Goal: Task Accomplishment & Management: Use online tool/utility

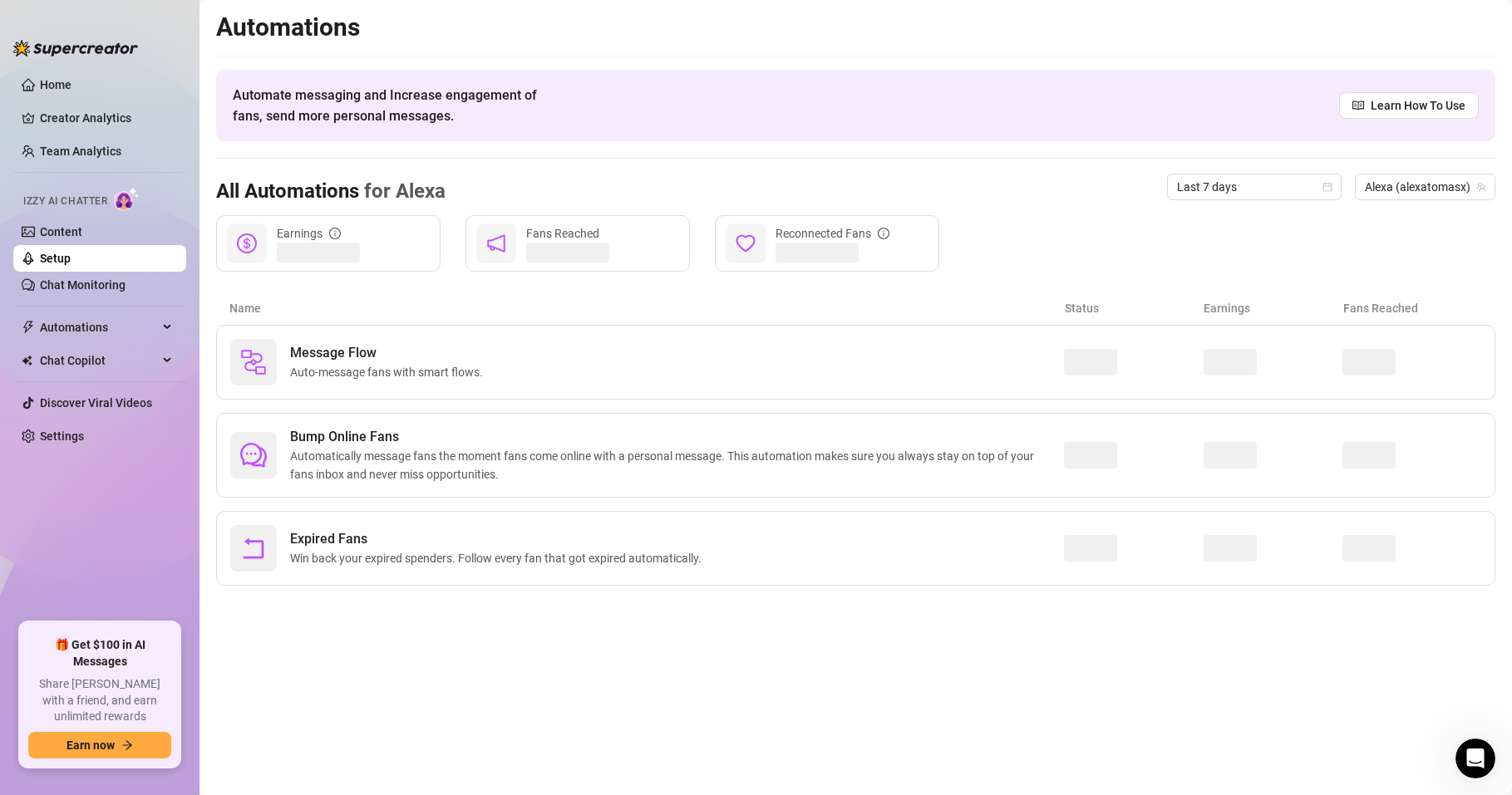
scroll to position [1226, 0]
click at [358, 367] on span "Auto-message fans with smart flows." at bounding box center [390, 372] width 199 height 18
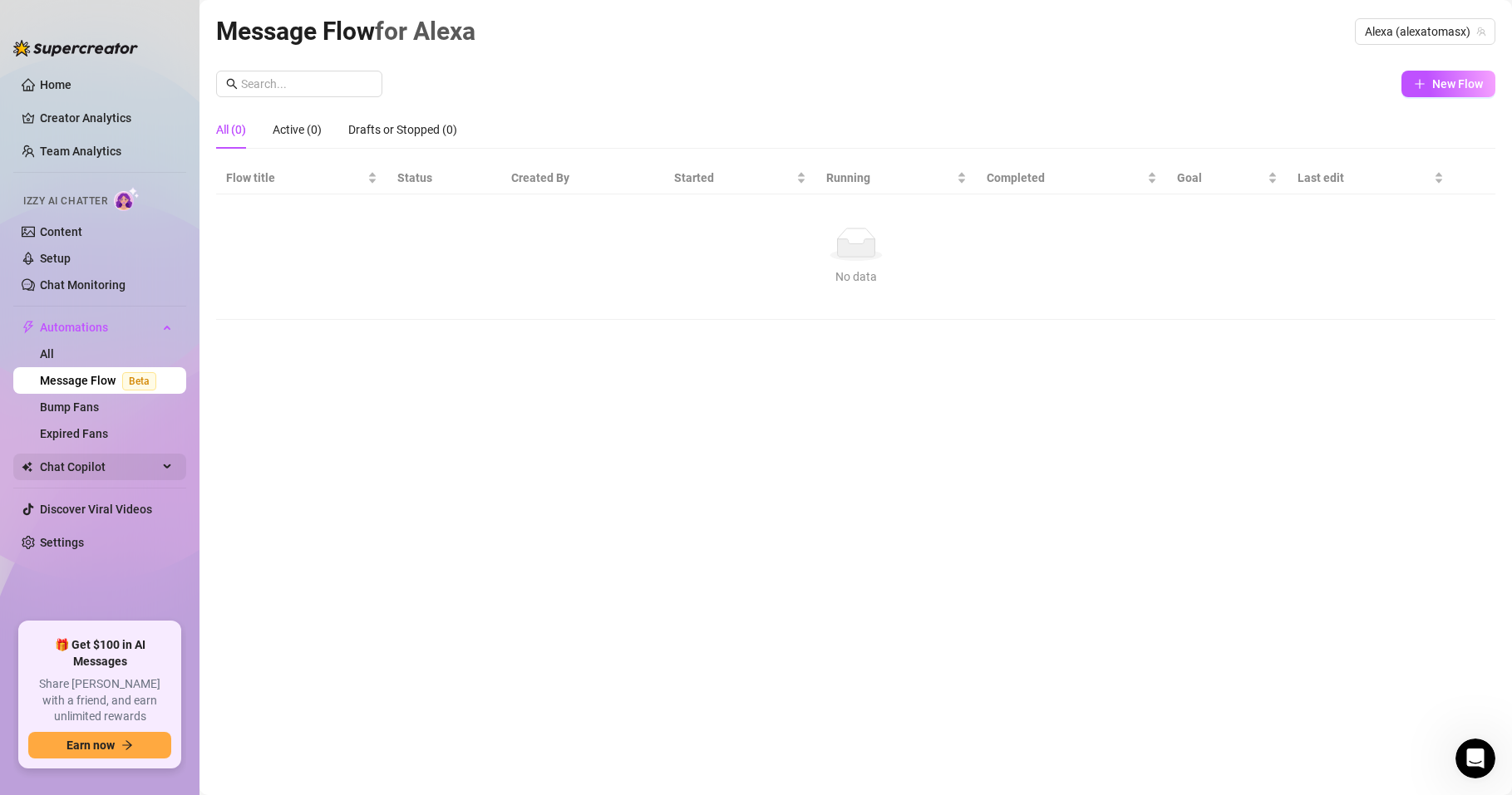
click at [83, 466] on span "Chat Copilot" at bounding box center [98, 467] width 118 height 26
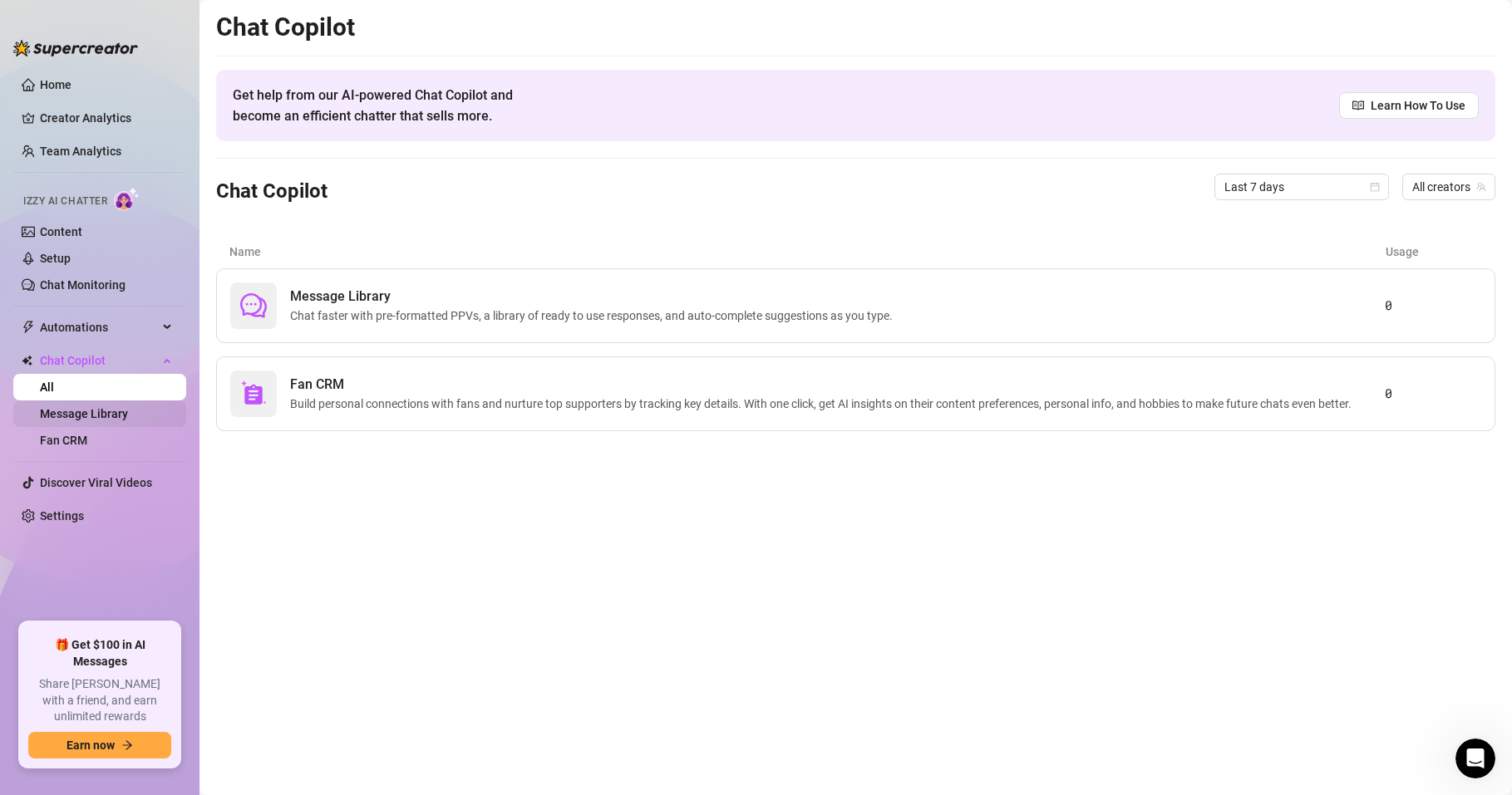
click at [97, 409] on link "Message Library" at bounding box center [83, 414] width 88 height 13
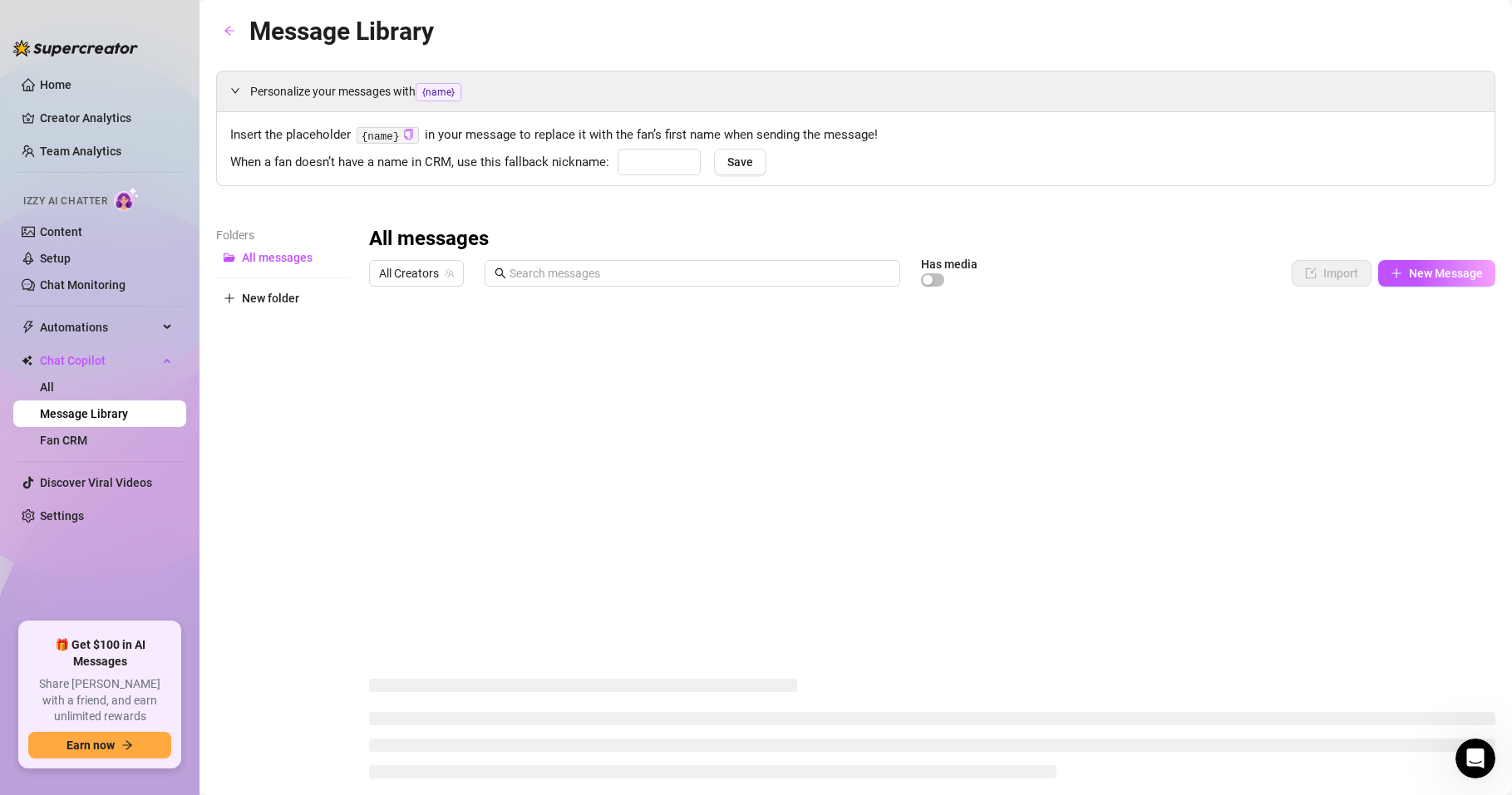
type input "Babe"
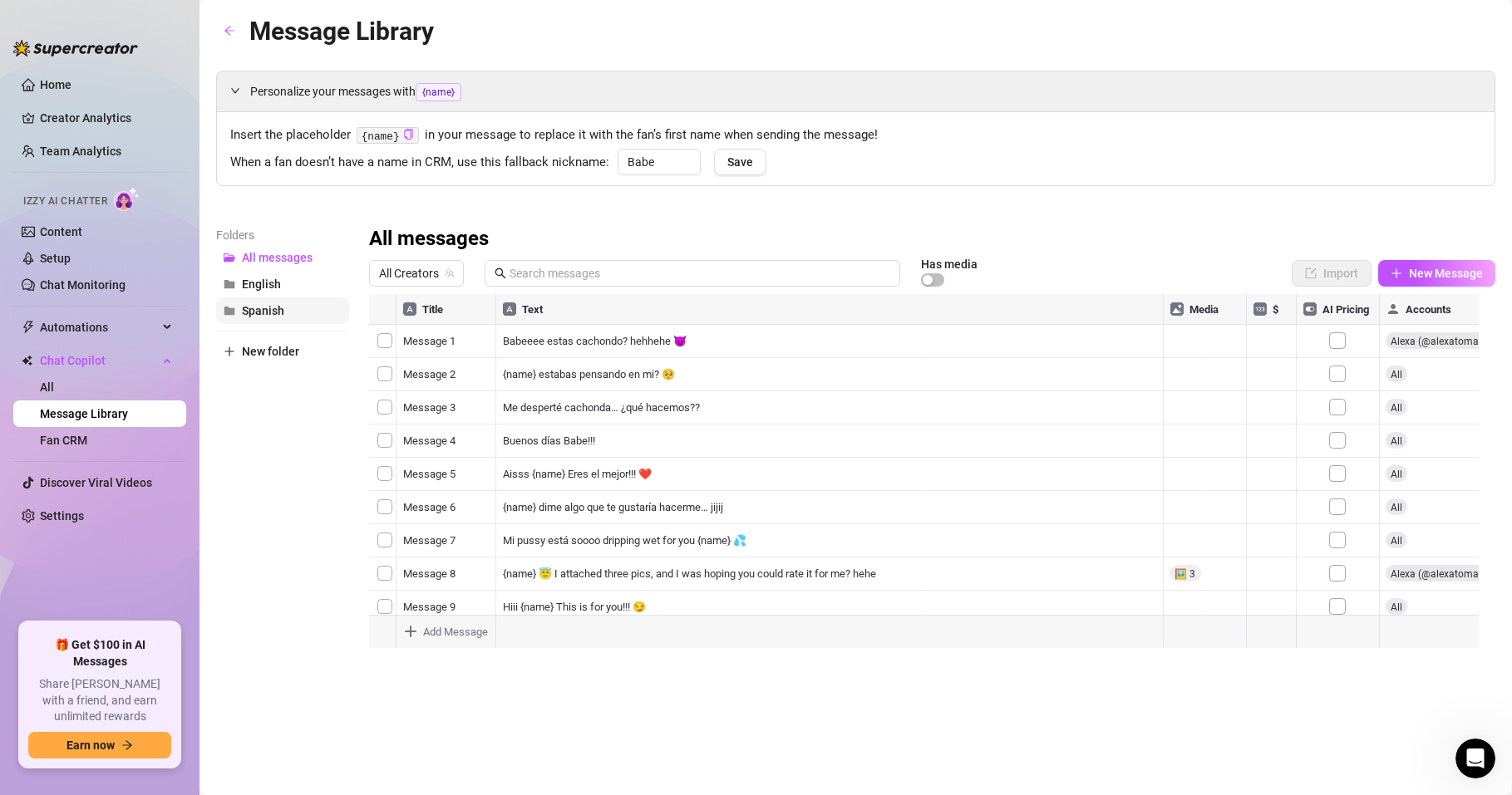
click at [252, 308] on span "Spanish" at bounding box center [262, 310] width 42 height 13
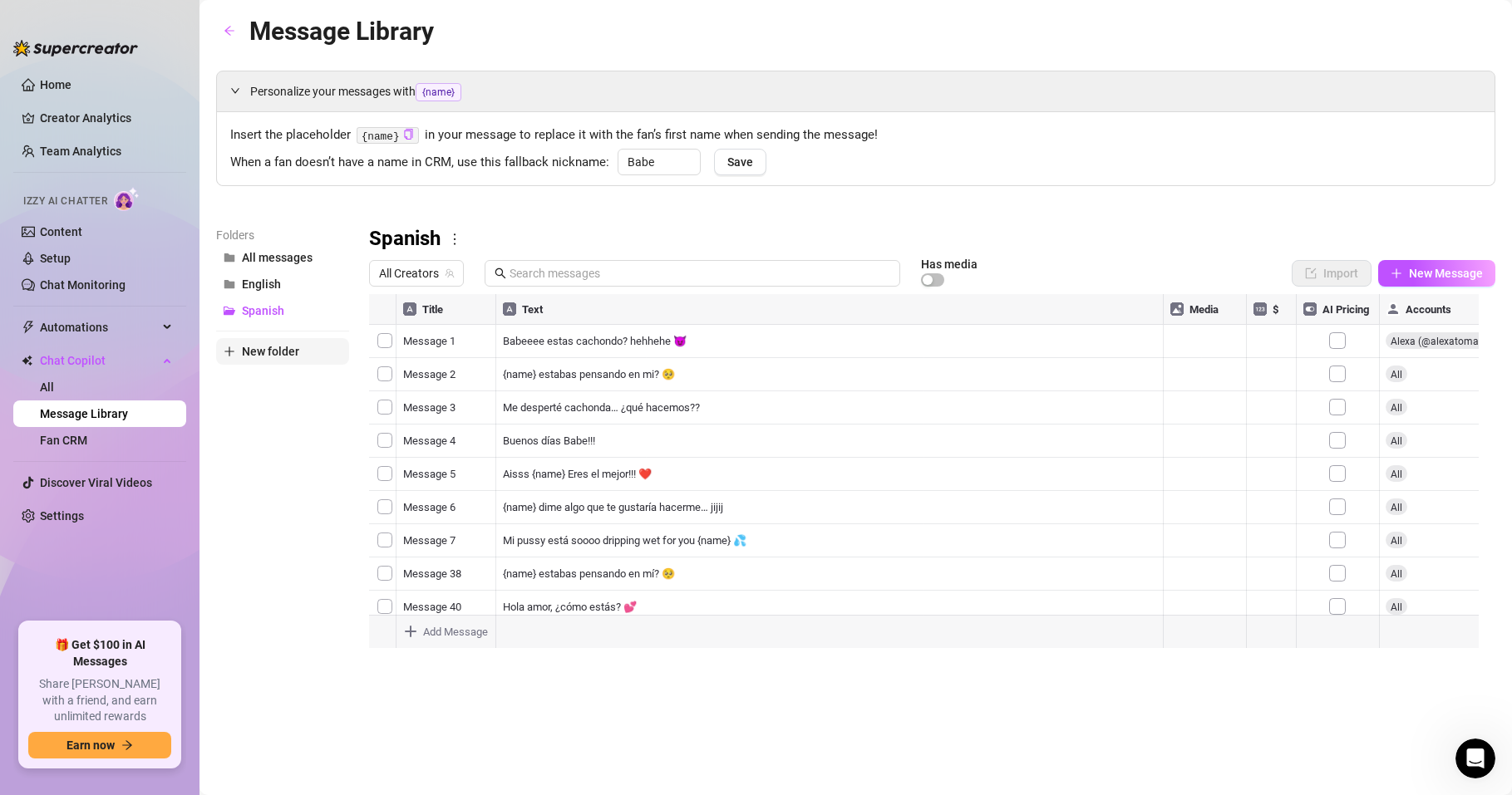
click at [274, 349] on span "New folder" at bounding box center [270, 352] width 58 height 13
click at [274, 338] on input "text" at bounding box center [282, 338] width 133 height 26
type input "S"
type input "SP Ventas"
click at [255, 477] on div "Folders All messages English Spanish SP Ventas New folder" at bounding box center [282, 445] width 133 height 439
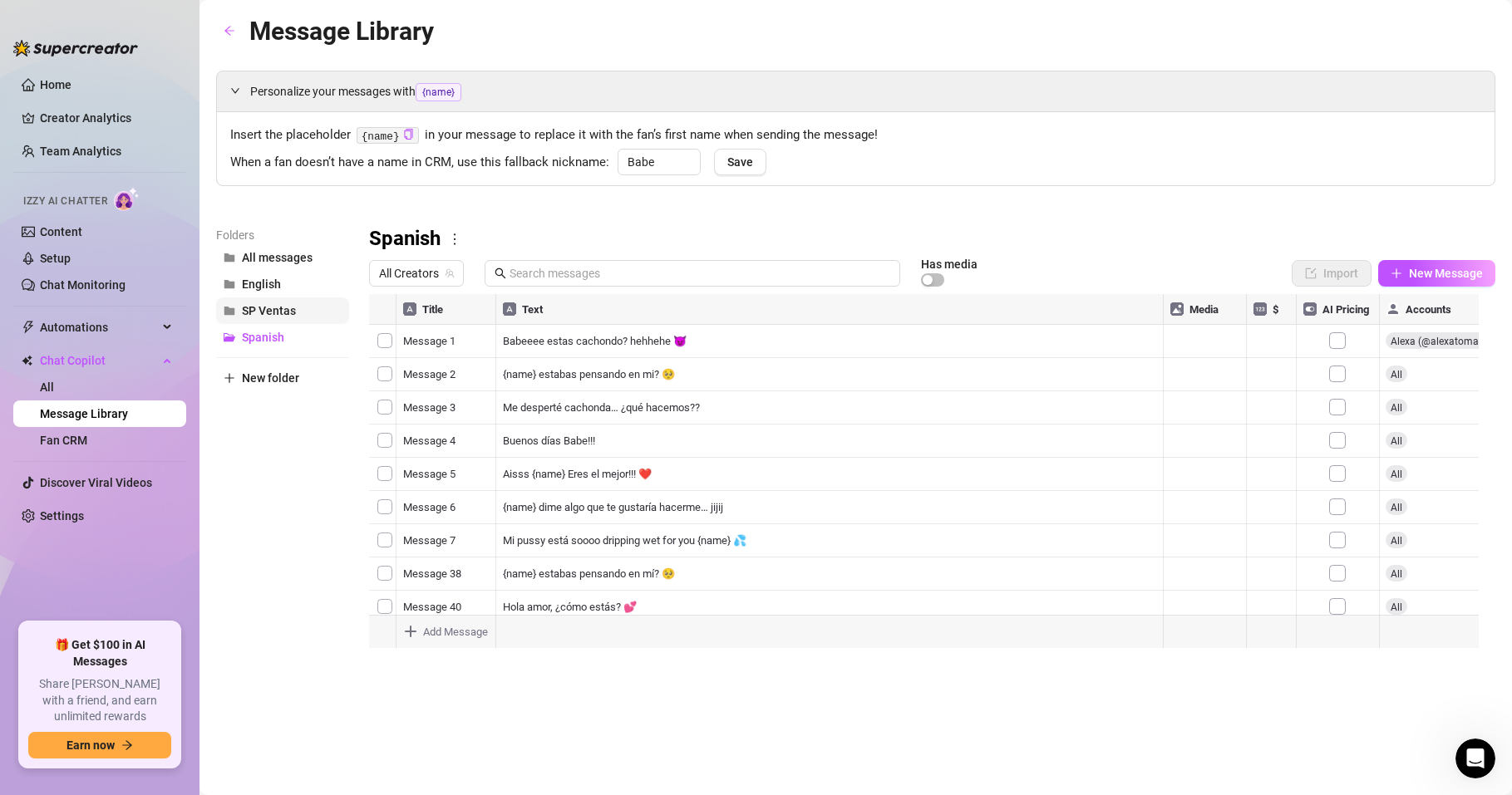
click at [284, 318] on button "SP Ventas" at bounding box center [282, 310] width 133 height 26
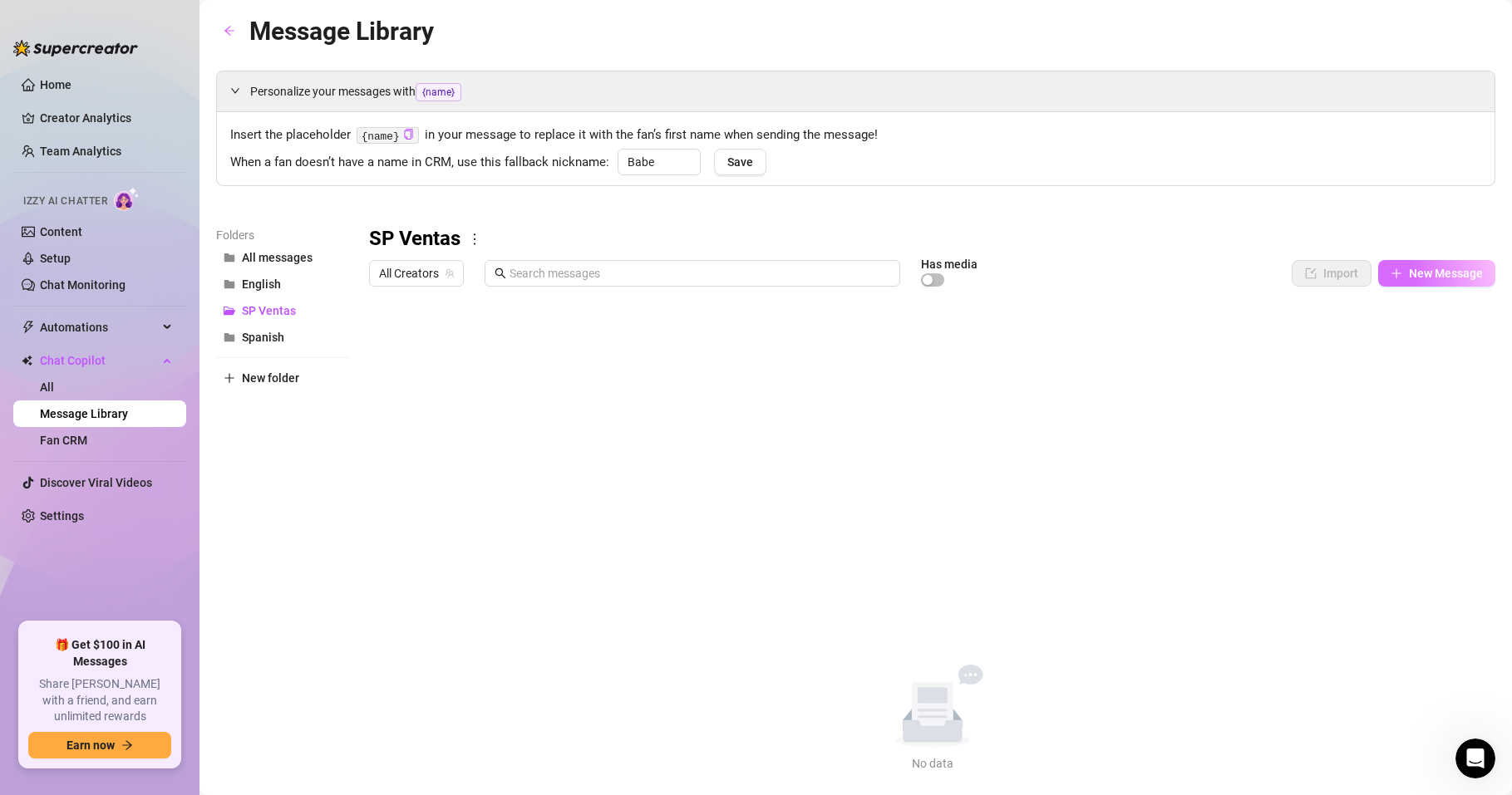
click at [1412, 270] on span "New Message" at bounding box center [1446, 273] width 74 height 13
type textarea "Type your message here..."
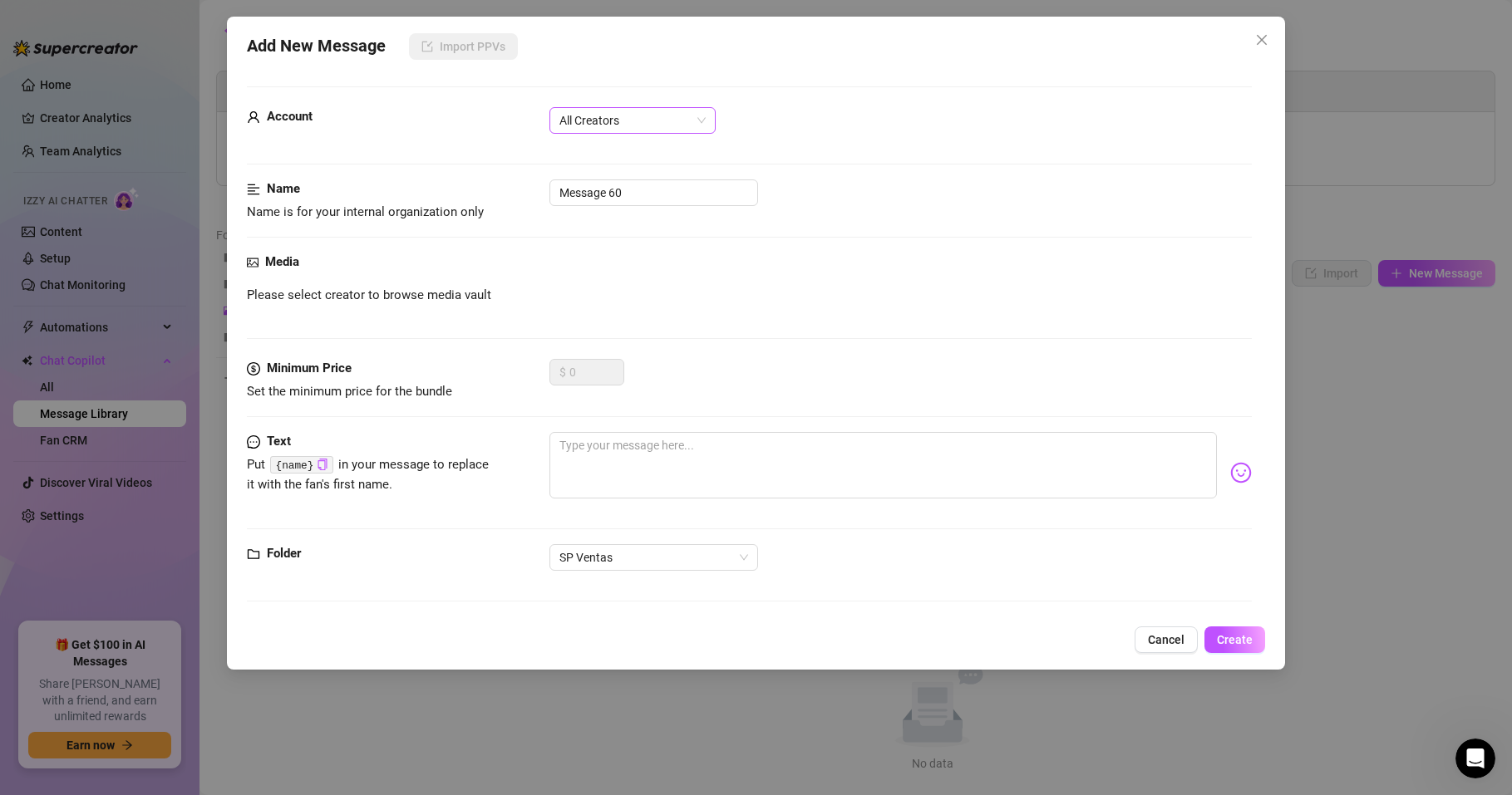
click at [637, 124] on span "All Creators" at bounding box center [632, 121] width 146 height 25
click at [632, 181] on div "Alexa (@alexatomasx)" at bounding box center [633, 180] width 140 height 18
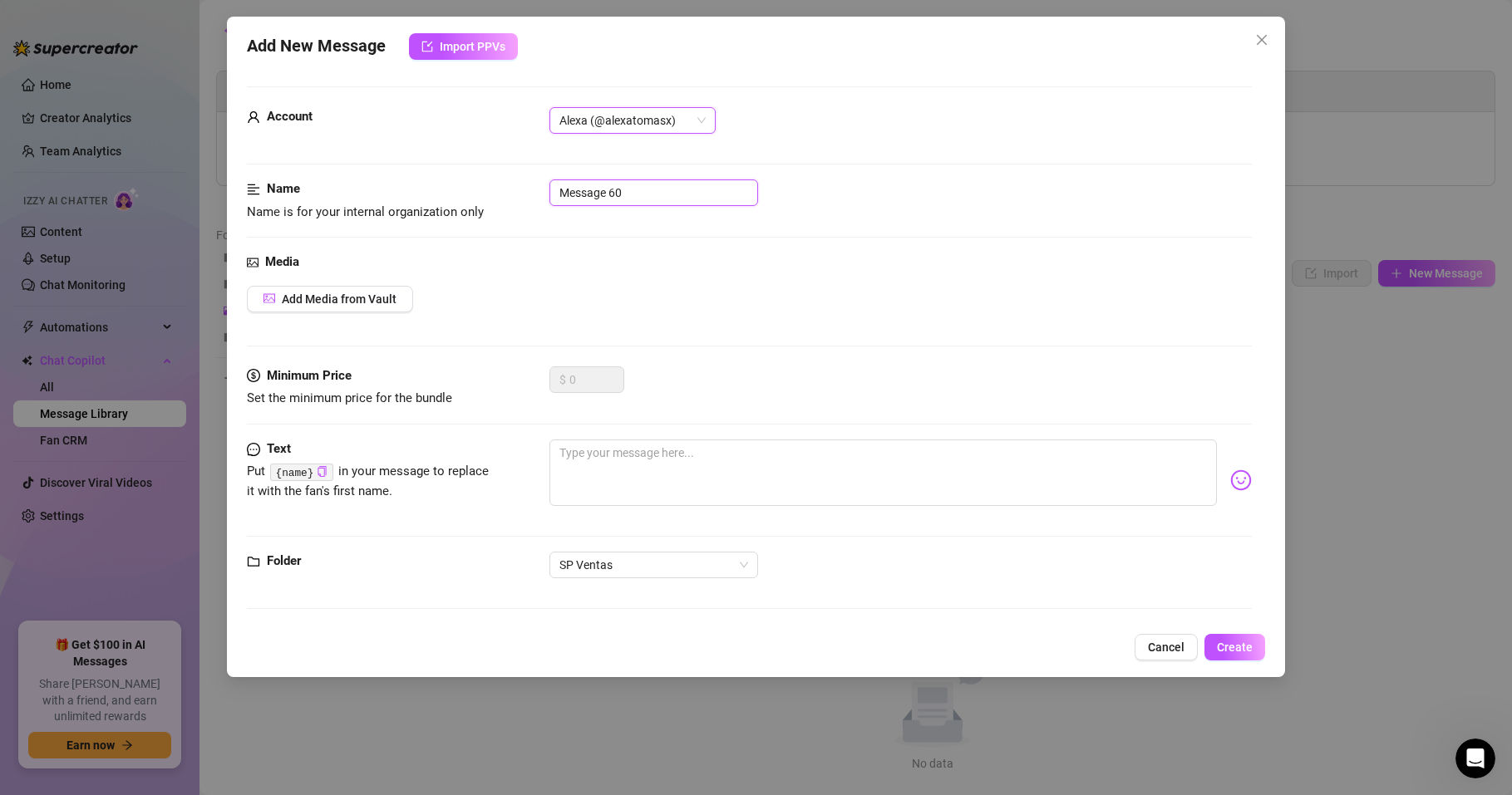
click at [640, 192] on input "Message 60" at bounding box center [653, 192] width 208 height 26
drag, startPoint x: 626, startPoint y: 191, endPoint x: 540, endPoint y: 195, distance: 86.1
click at [540, 195] on div "Name Name is for your internal organization only Message 60" at bounding box center [749, 200] width 1005 height 42
type input "S"
type input "JOI Español"
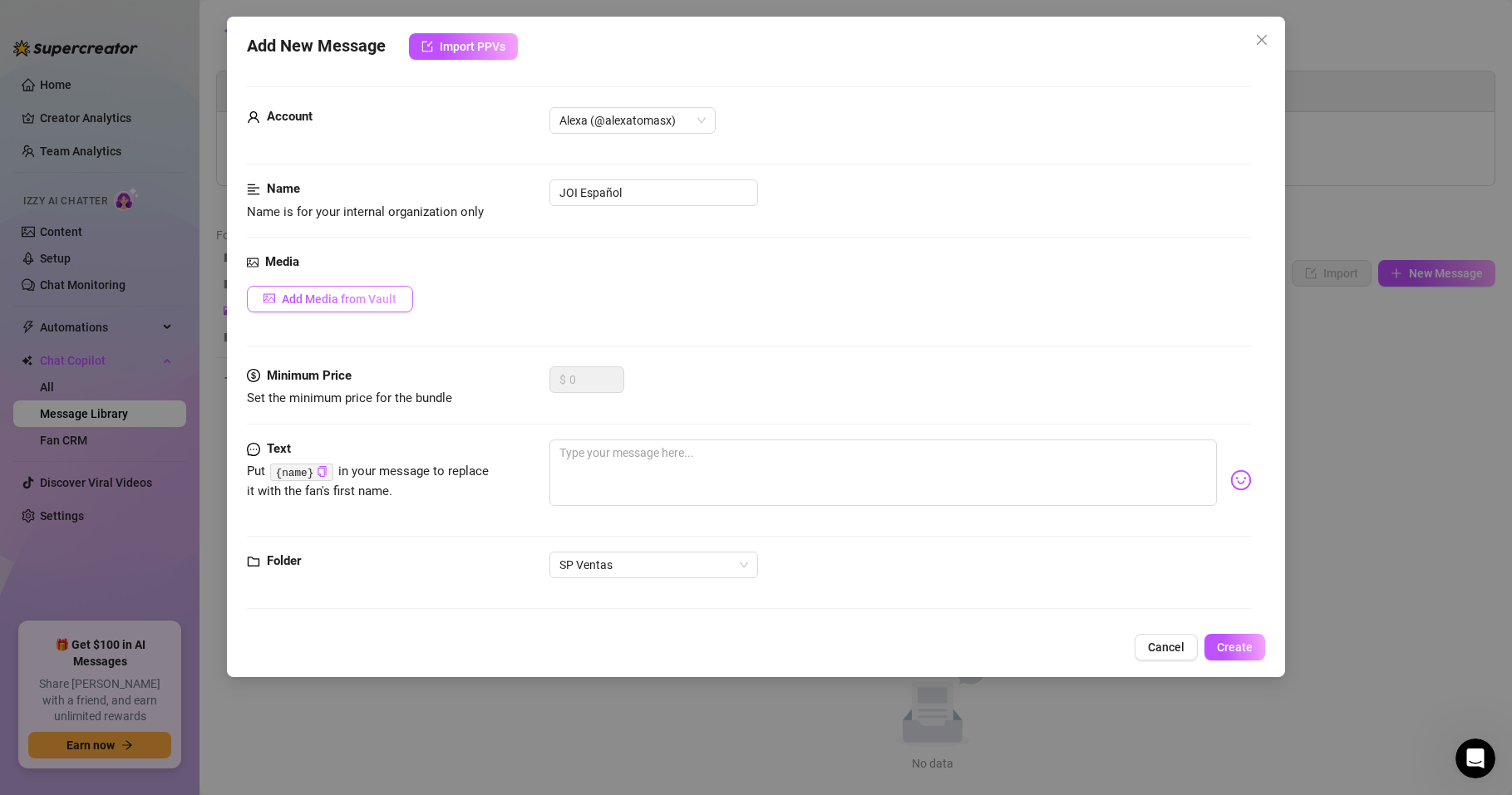
click at [362, 297] on span "Add Media from Vault" at bounding box center [340, 299] width 115 height 13
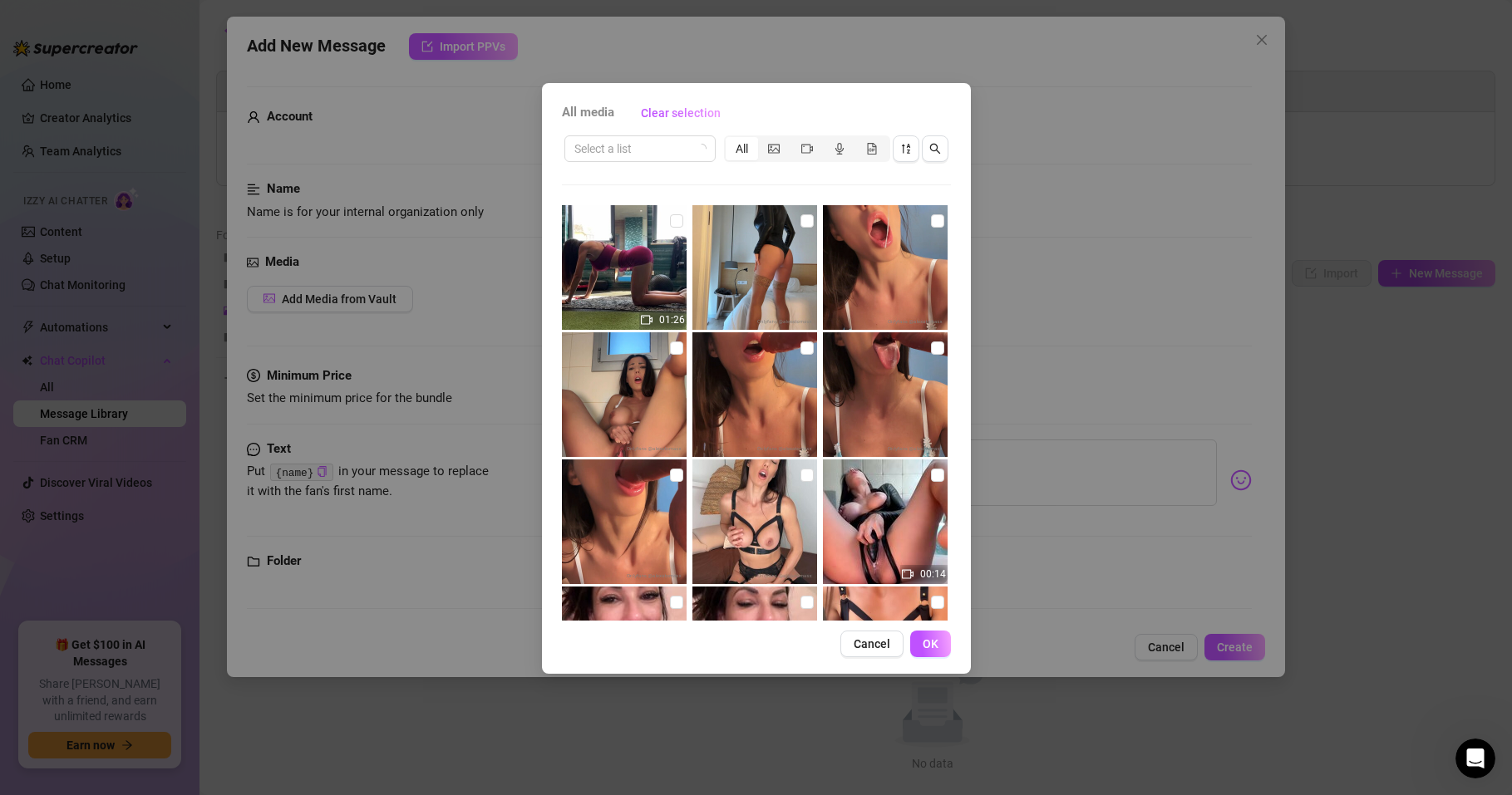
click at [741, 149] on div "All" at bounding box center [741, 148] width 32 height 24
click at [730, 140] on input "All" at bounding box center [730, 140] width 0 height 0
click at [771, 149] on icon "picture" at bounding box center [773, 148] width 11 height 9
click at [762, 140] on input "segmented control" at bounding box center [762, 140] width 0 height 0
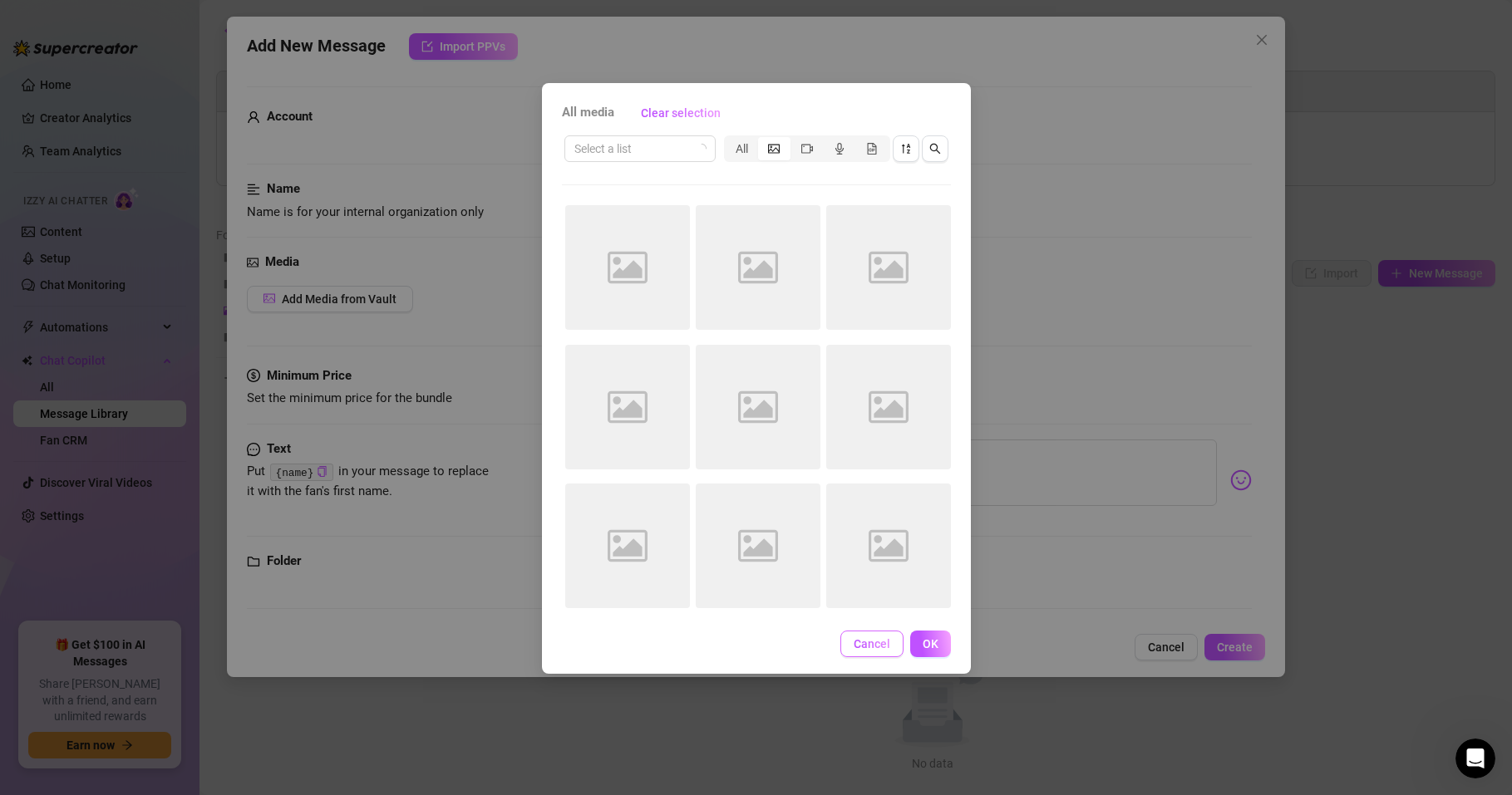
click at [891, 650] on button "Cancel" at bounding box center [872, 644] width 63 height 26
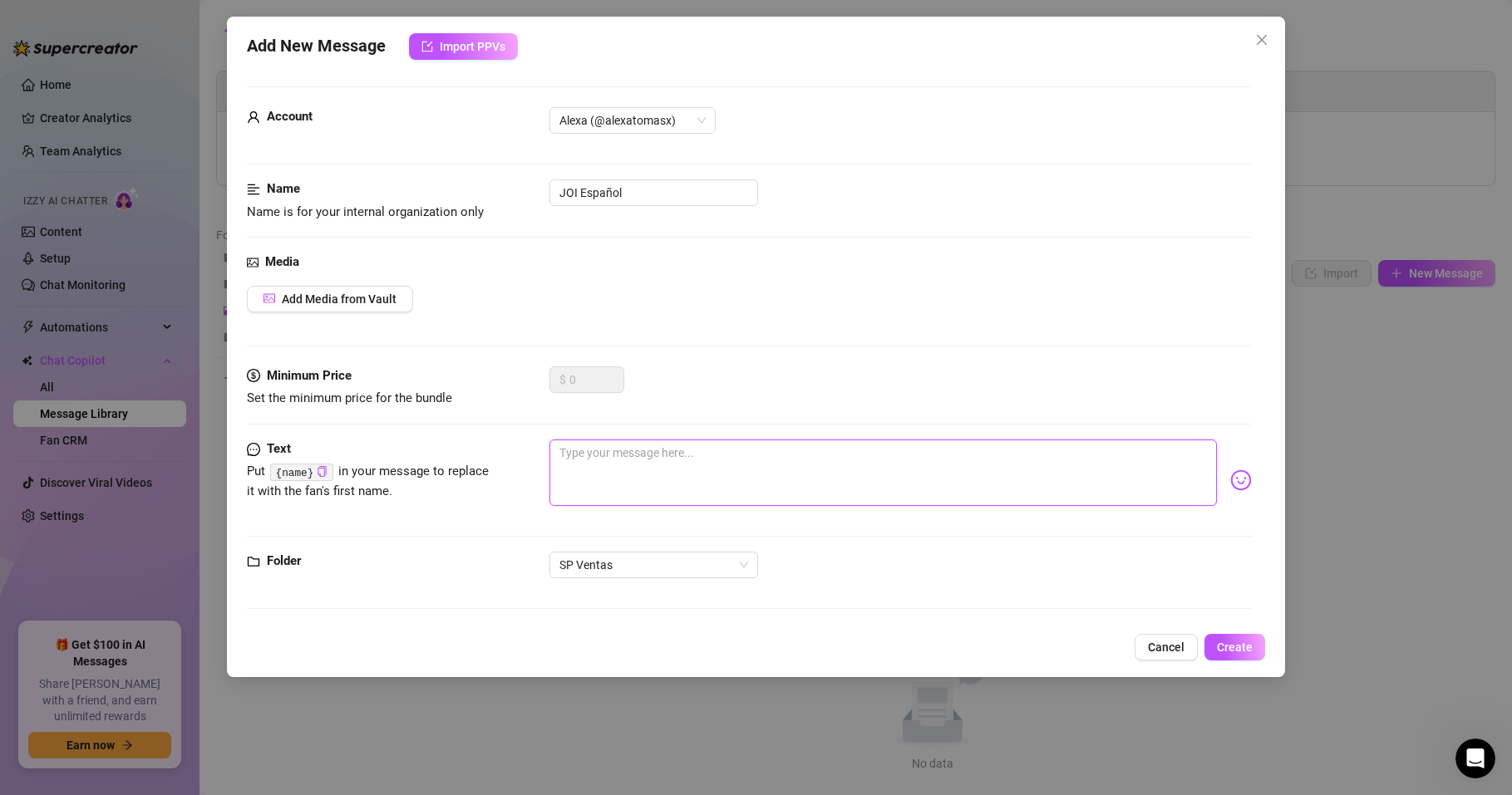
click at [617, 460] on textarea at bounding box center [883, 472] width 668 height 66
paste textarea "I’m going to become famous one day then I’m going to make cum endlessly"
type textarea "I’m going to become famous one day then I’m going to make cum endlessly"
drag, startPoint x: 966, startPoint y: 454, endPoint x: 474, endPoint y: 485, distance: 493.0
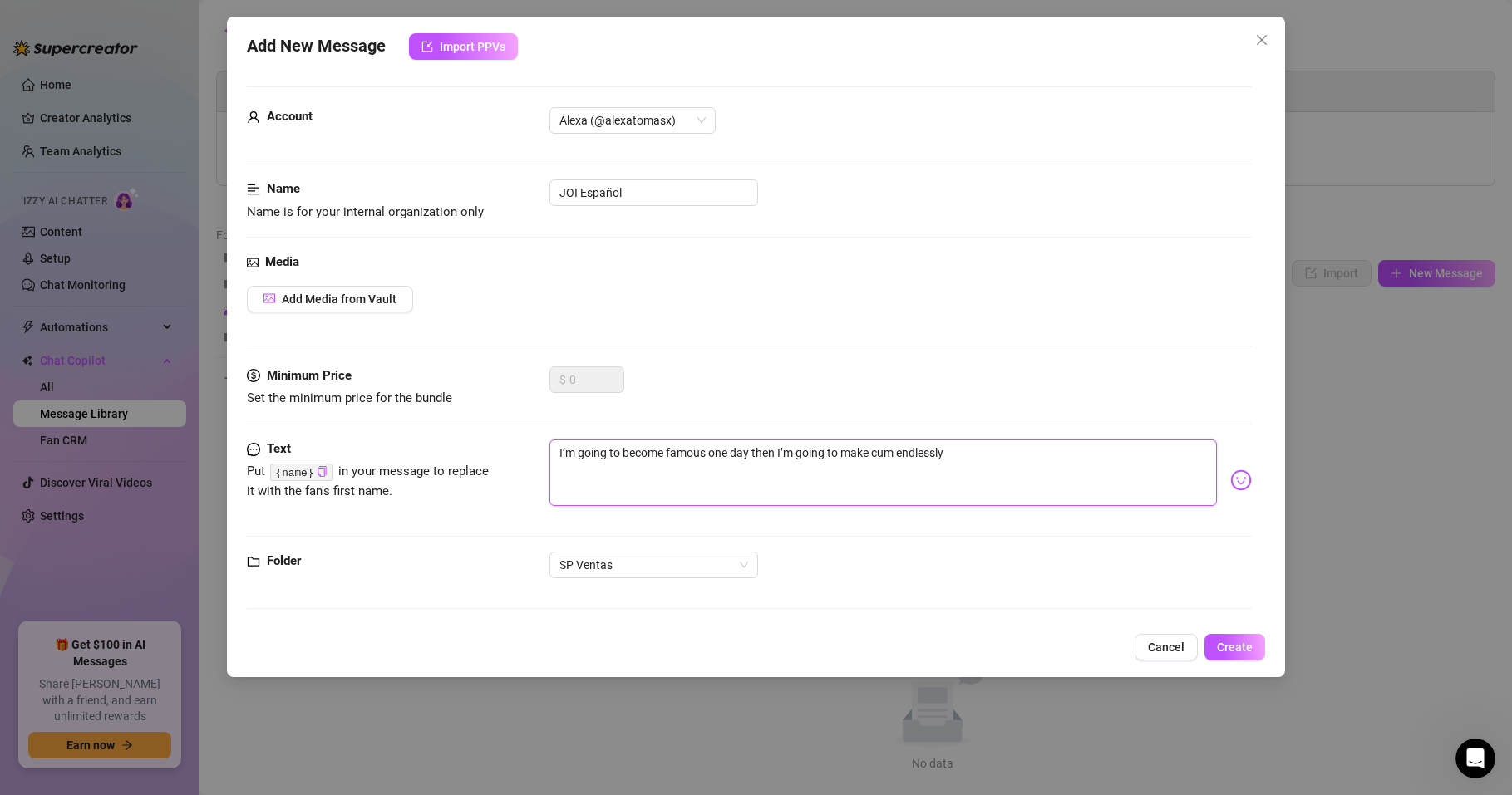
click at [474, 485] on div "Text Put {name} in your message to replace it with the fan's first name. I’m go…" at bounding box center [749, 480] width 1005 height 81
type textarea "Type your message here..."
click at [604, 463] on textarea at bounding box center [883, 472] width 668 height 66
paste textarea "Desbloquea la foto para hacerte el Custom JOI en Español"
type textarea "Desbloquea la foto para hacerte el Custom JOI en Español"
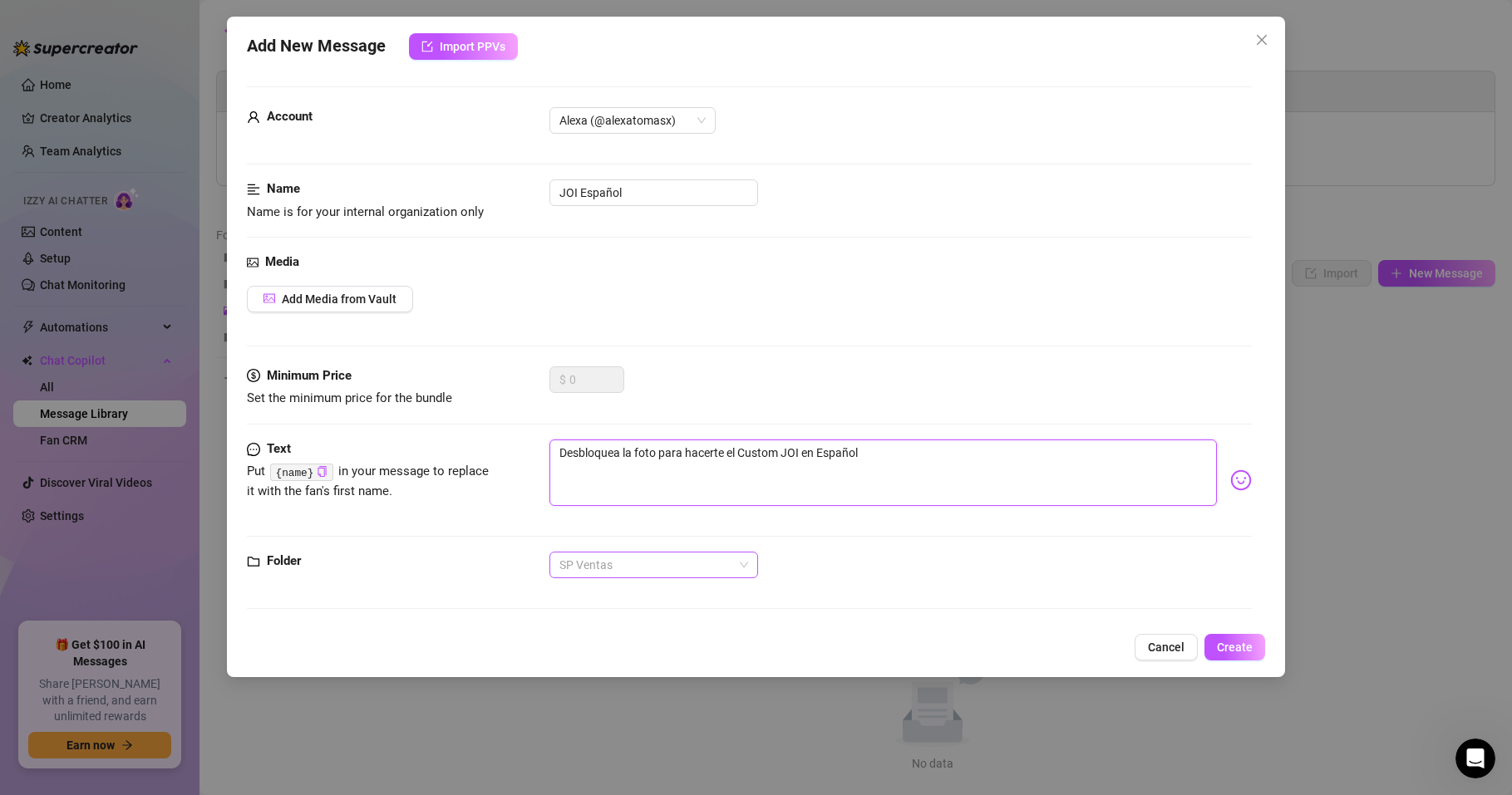
click at [645, 559] on span "SP Ventas" at bounding box center [654, 565] width 189 height 25
type textarea "Desbloquea la foto para hacerte el Custom JOI en Español"
click at [645, 559] on span "SP Ventas" at bounding box center [654, 565] width 189 height 25
click at [390, 307] on button "Add Media from Vault" at bounding box center [330, 299] width 166 height 26
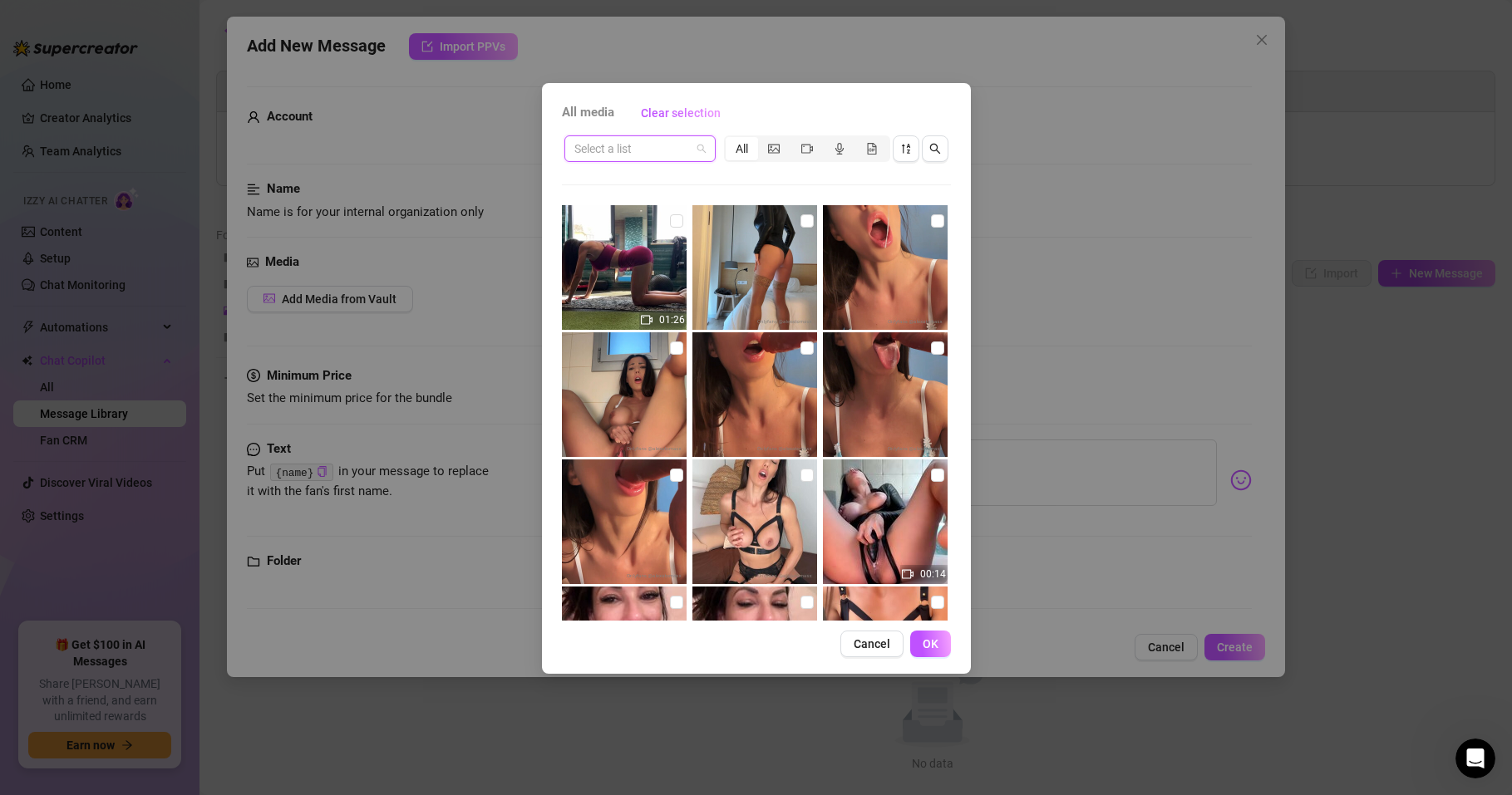
click at [647, 153] on input "search" at bounding box center [632, 149] width 116 height 25
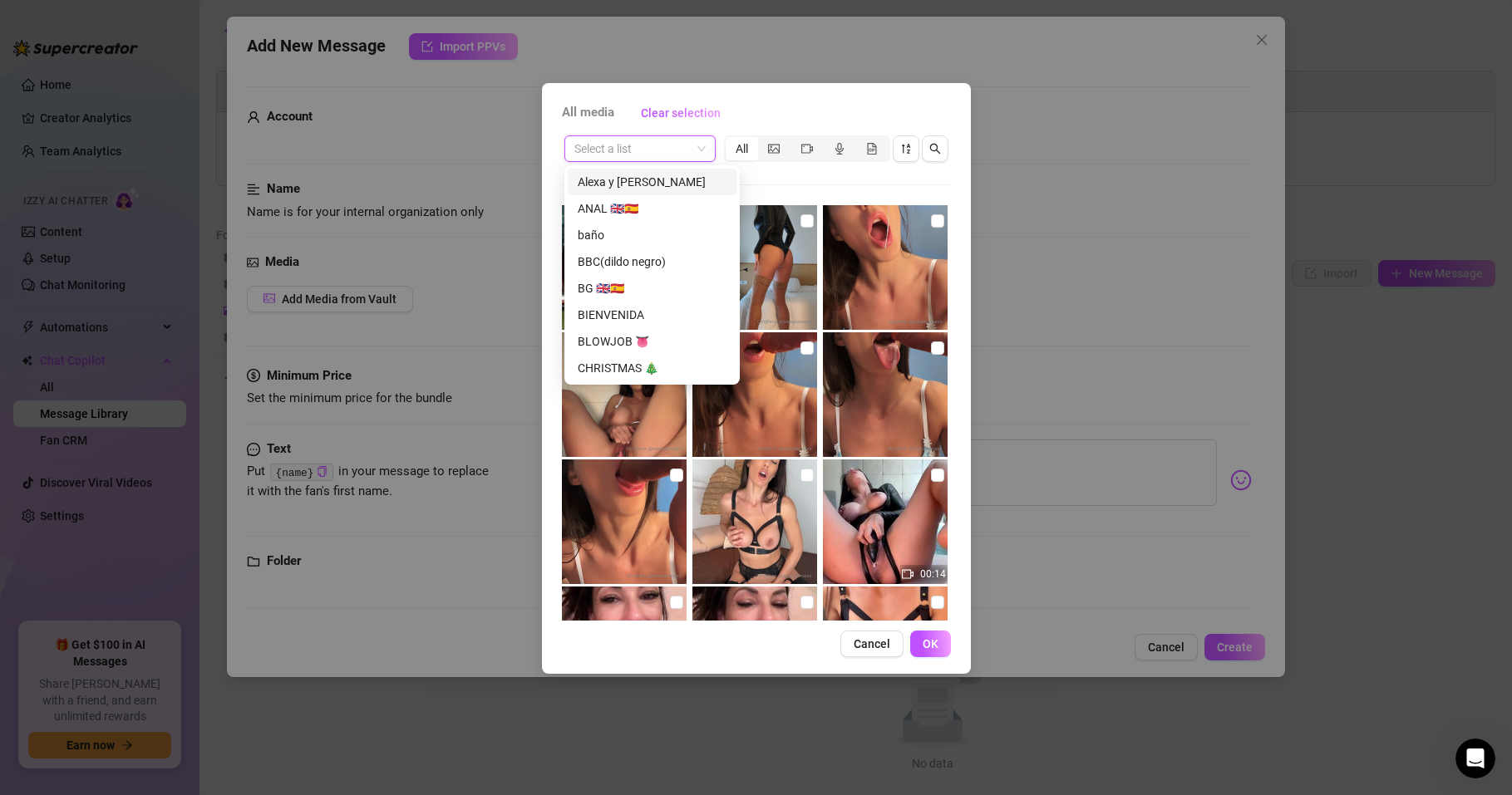
click at [601, 109] on span "All media" at bounding box center [589, 112] width 53 height 20
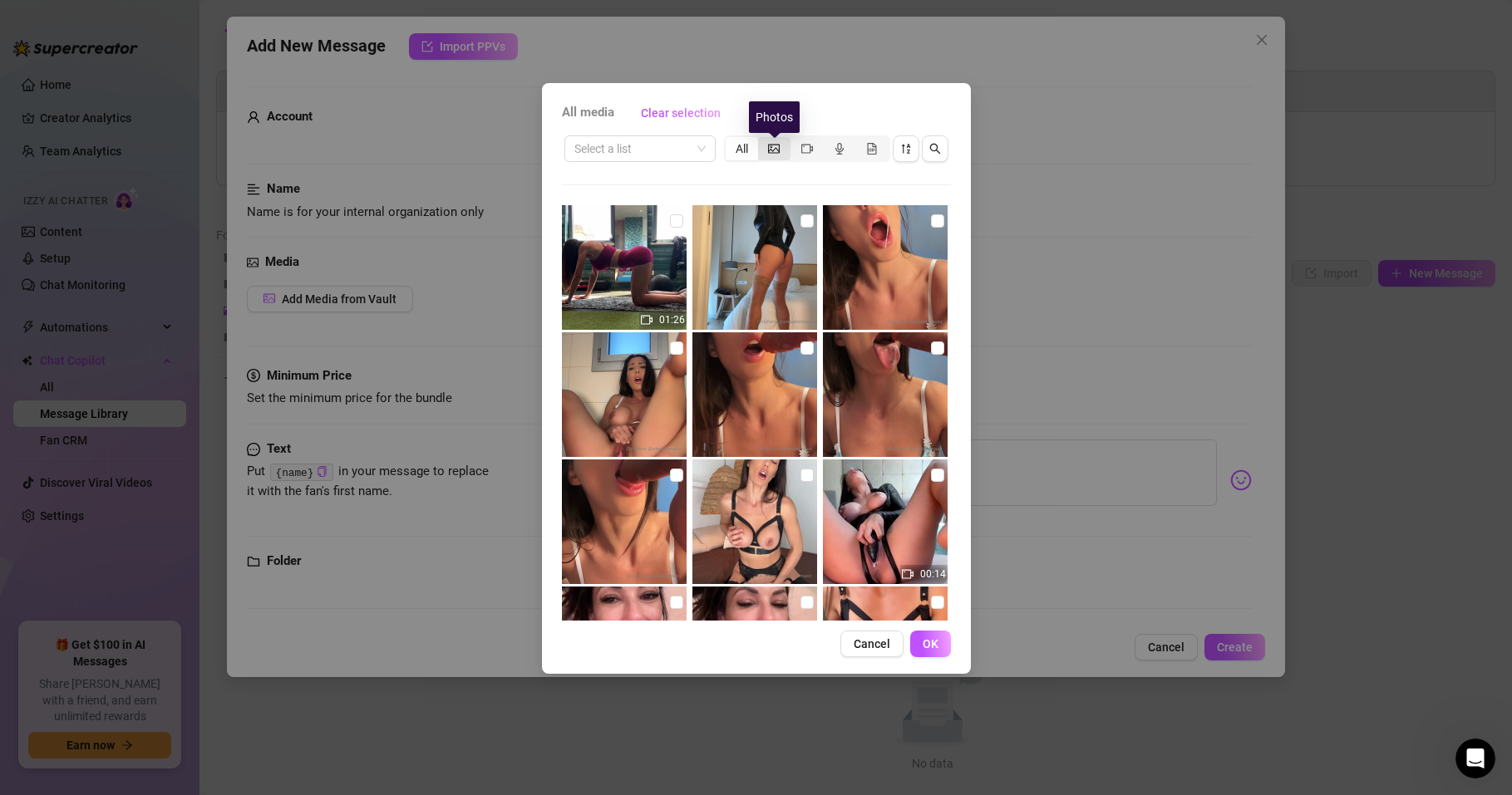
click at [777, 150] on icon "picture" at bounding box center [773, 149] width 11 height 11
click at [762, 140] on input "segmented control" at bounding box center [762, 140] width 0 height 0
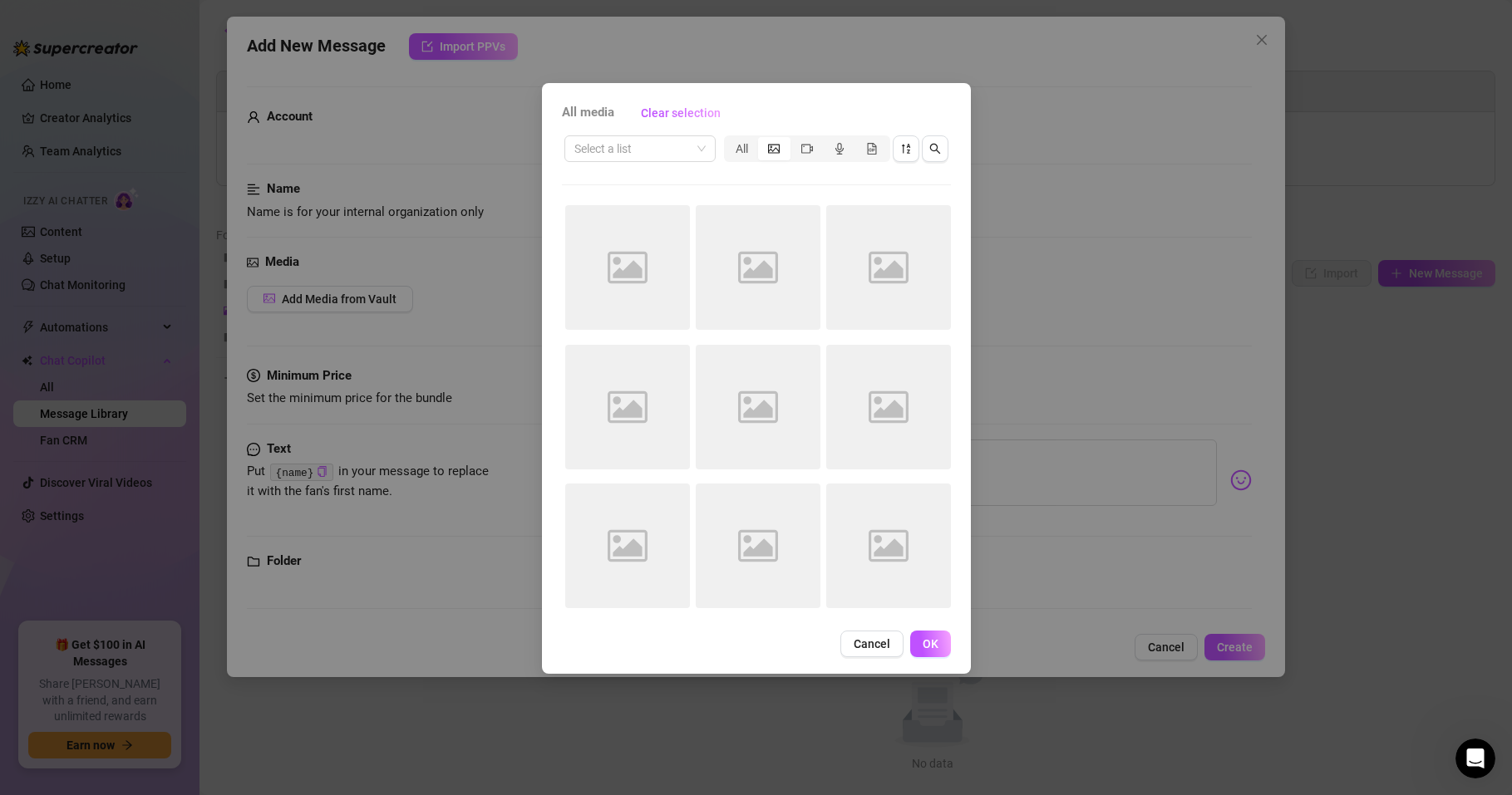
click at [629, 248] on icon "Image placeholder" at bounding box center [627, 268] width 40 height 40
click at [886, 647] on span "Cancel" at bounding box center [872, 644] width 37 height 13
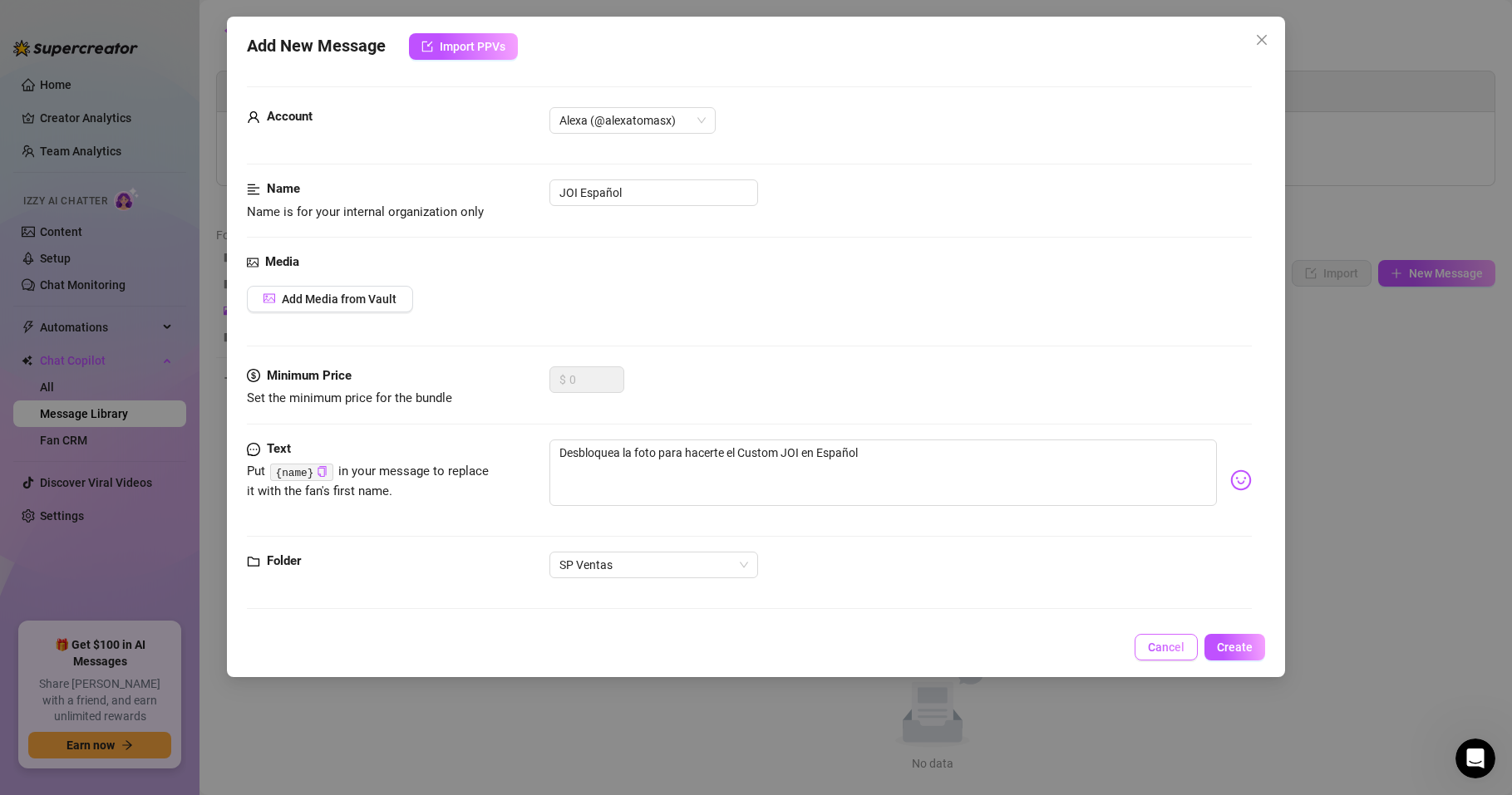
click at [1168, 639] on button "Cancel" at bounding box center [1166, 647] width 63 height 26
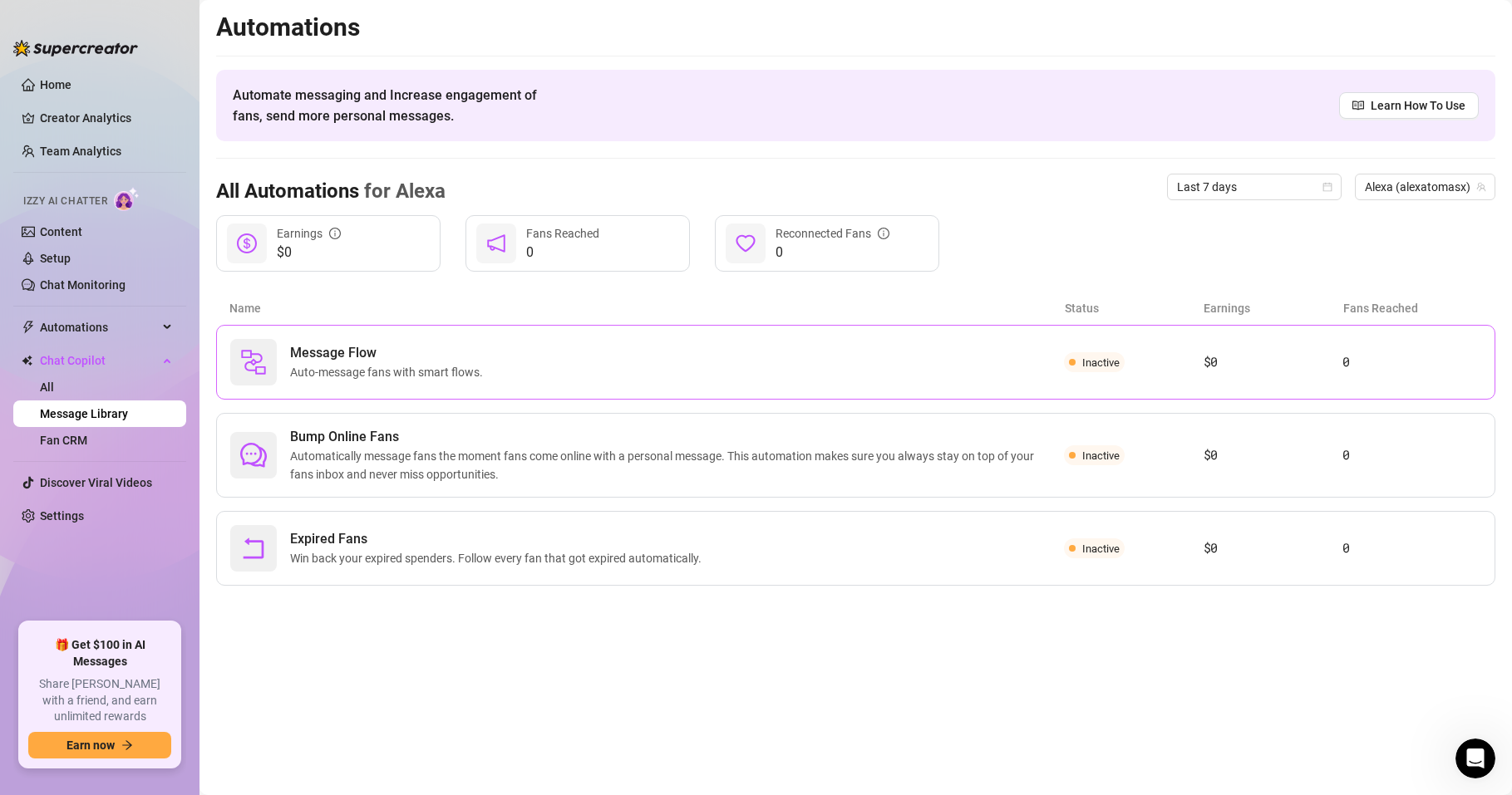
click at [500, 367] on div "Message Flow Auto-message fans with smart flows." at bounding box center [647, 361] width 834 height 46
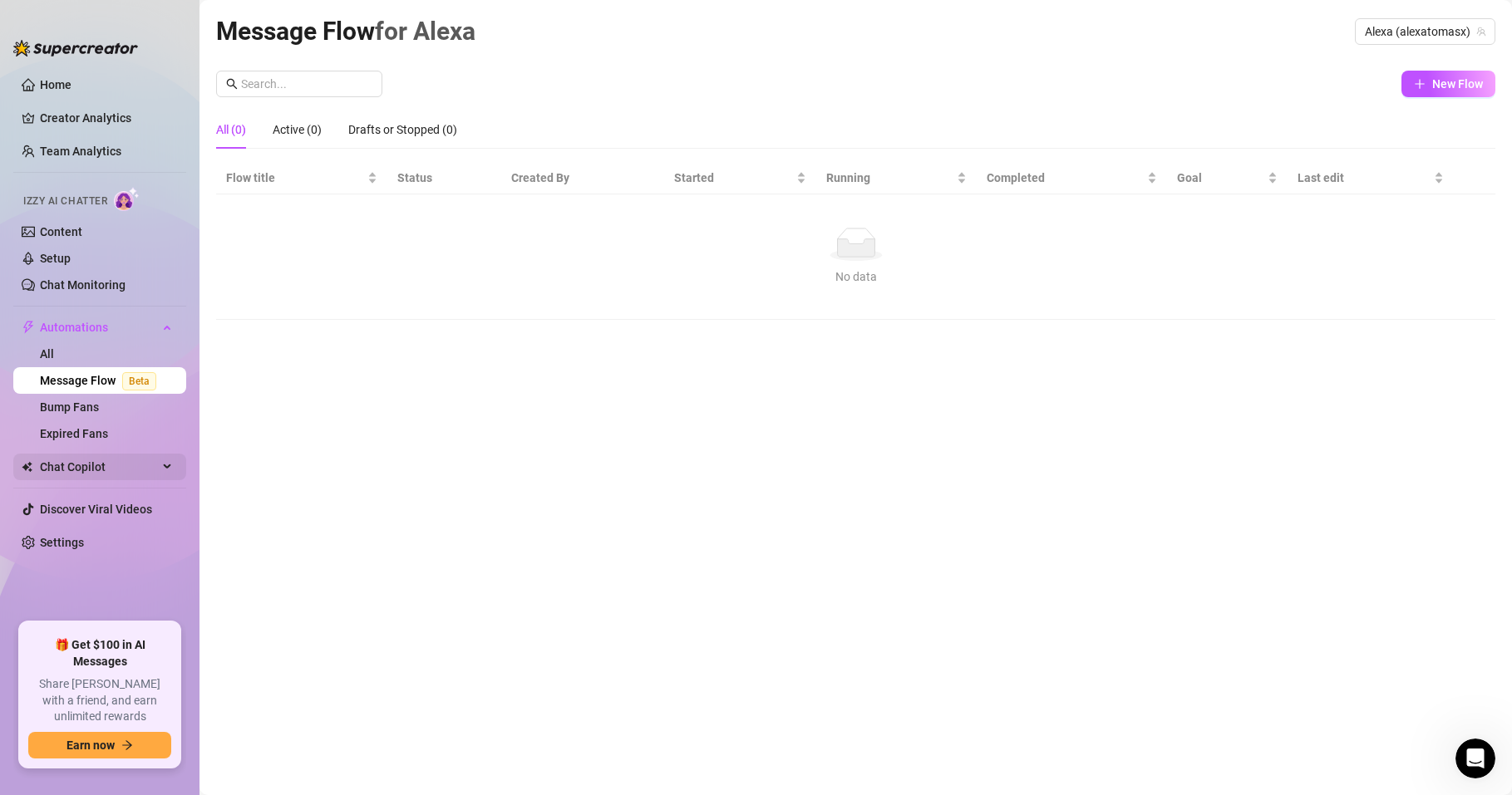
click at [92, 457] on span "Chat Copilot" at bounding box center [98, 467] width 118 height 26
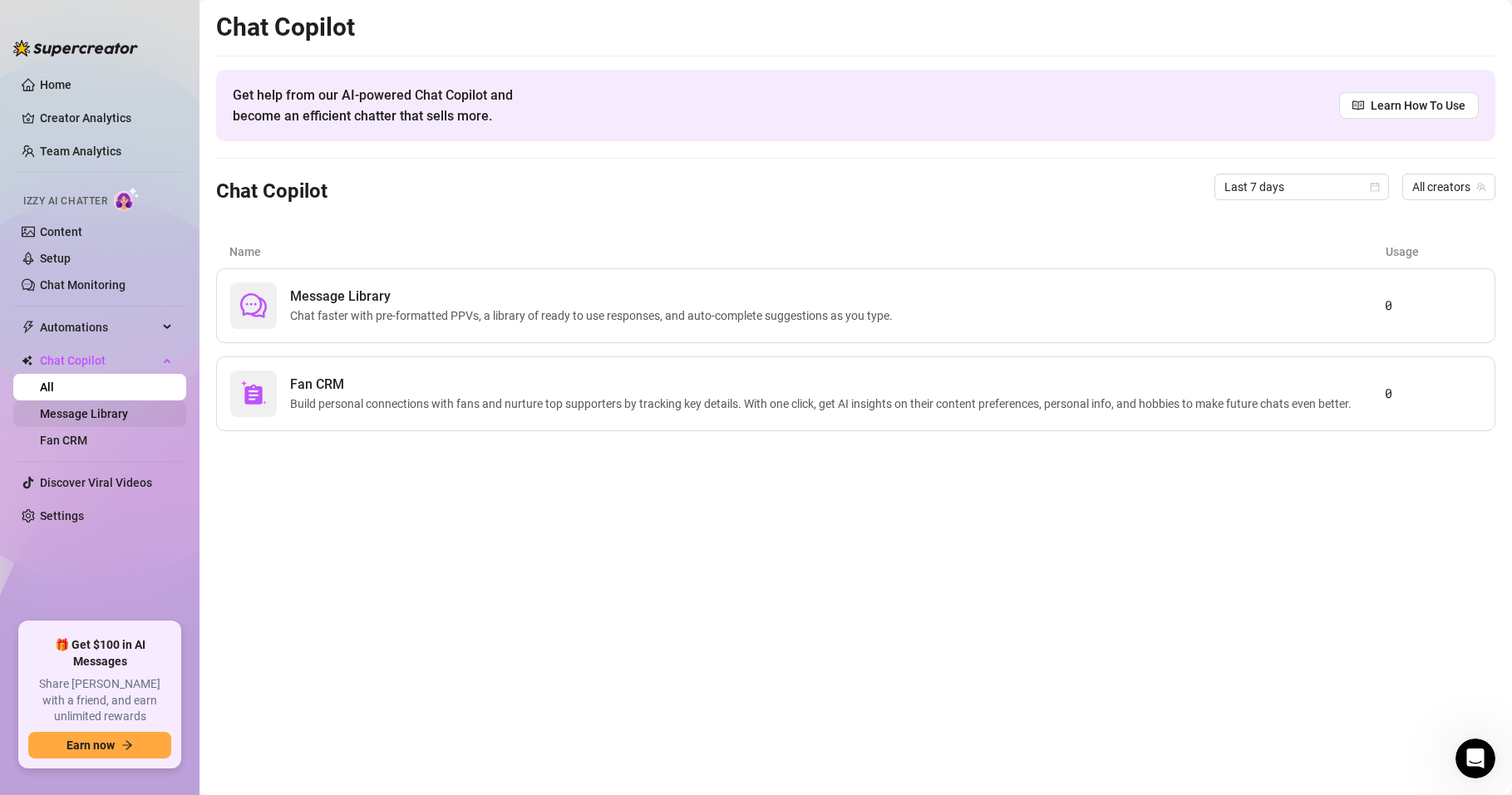
click at [102, 414] on link "Message Library" at bounding box center [83, 414] width 88 height 13
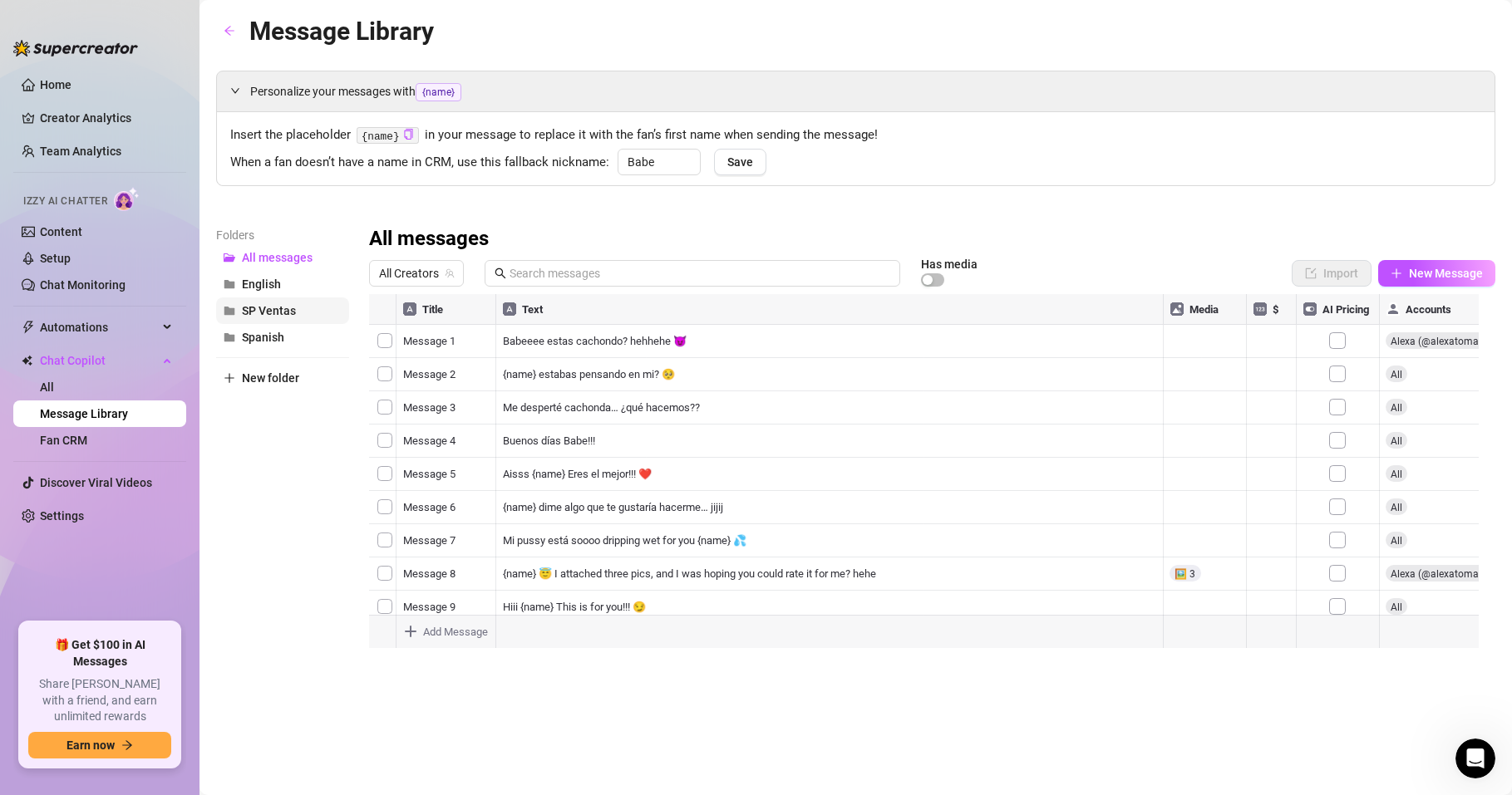
click at [280, 306] on span "SP Ventas" at bounding box center [268, 310] width 54 height 13
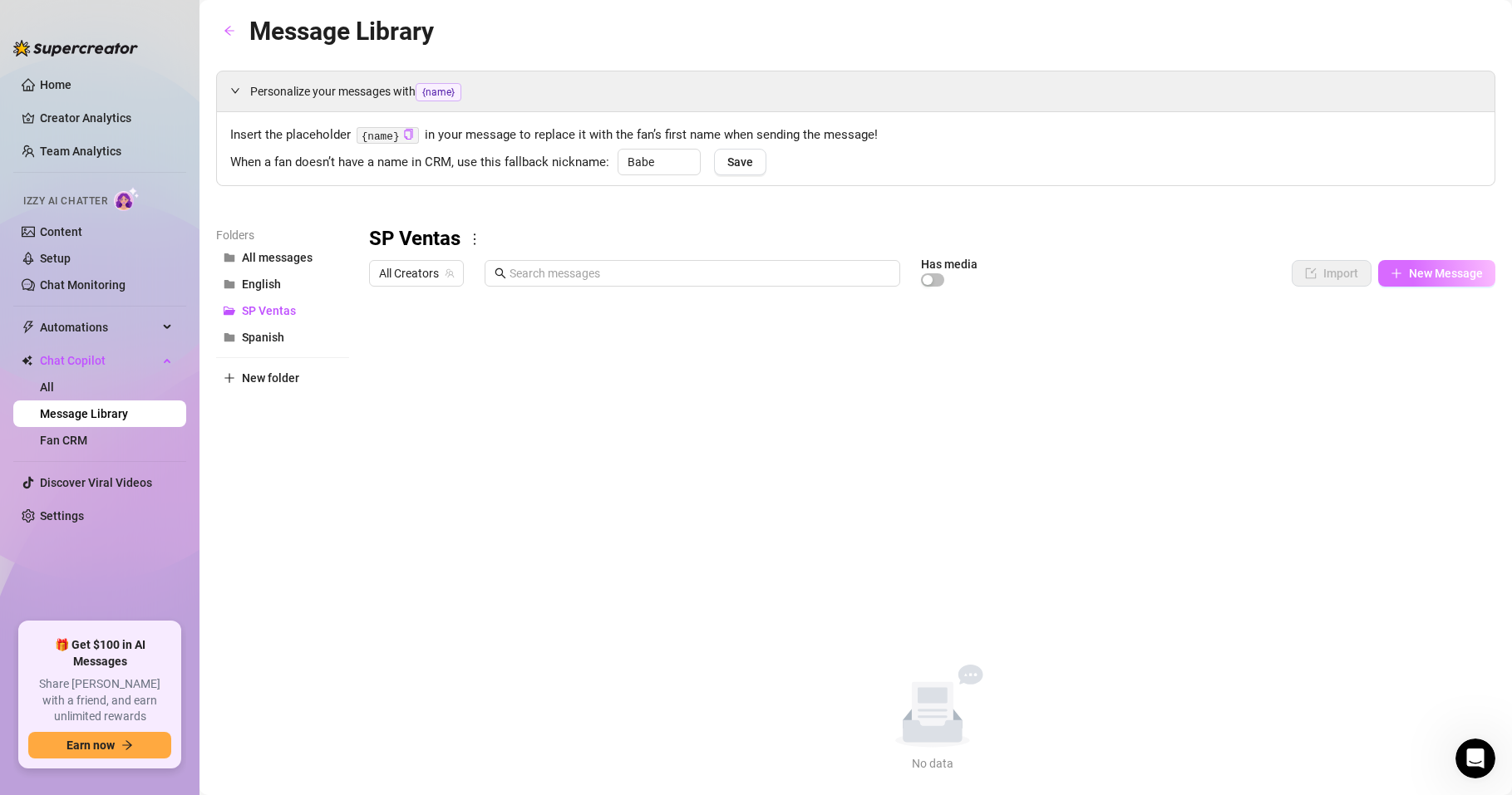
click at [1415, 267] on span "New Message" at bounding box center [1446, 273] width 74 height 13
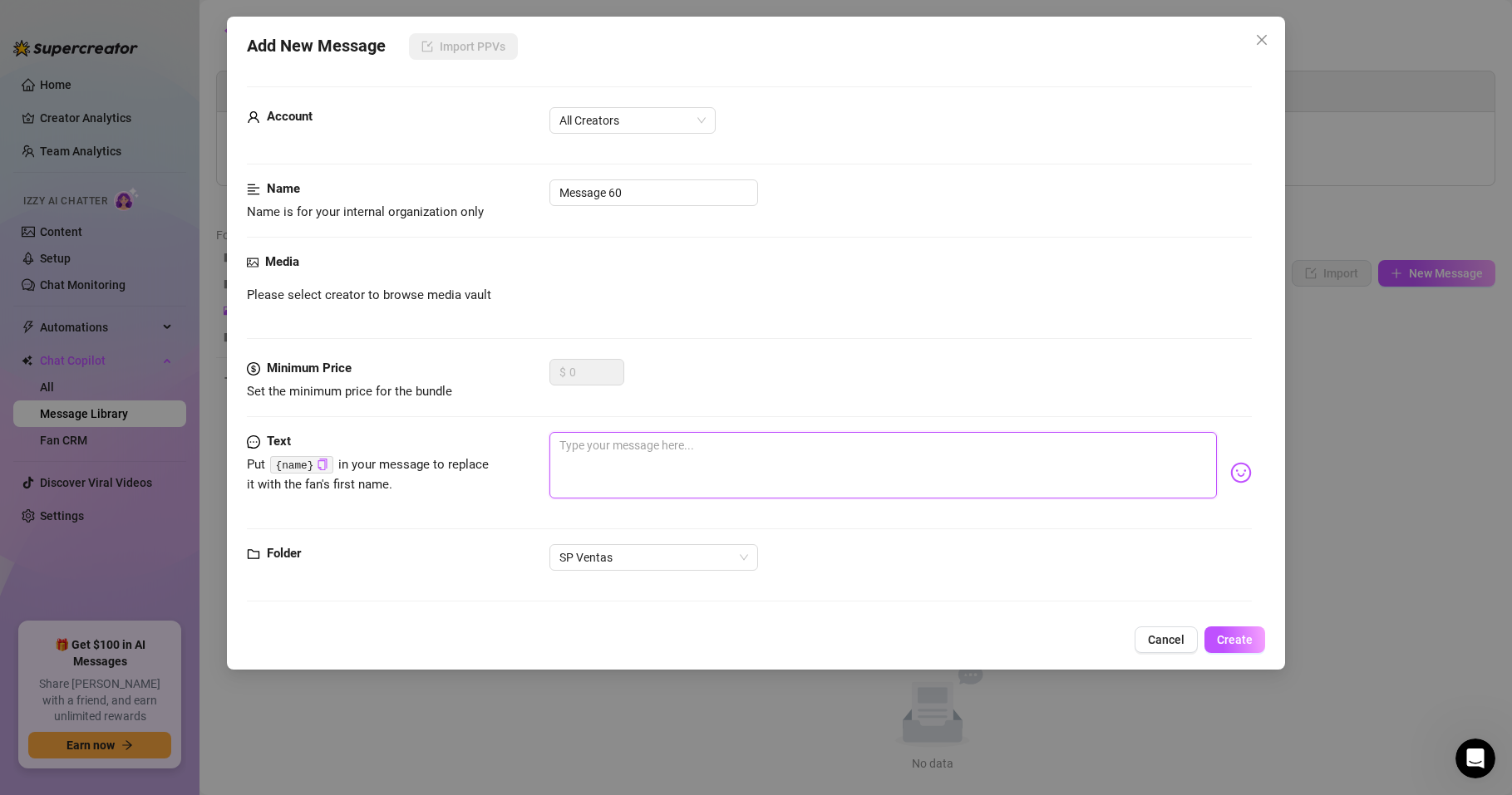
click at [613, 441] on textarea at bounding box center [883, 465] width 668 height 66
paste textarea "Desbloquea la foto para hacerte el Custom JOI en Español"
type textarea "Desbloquea la foto para hacerte el Custom JOI en Español"
click at [644, 185] on input "Message 60" at bounding box center [653, 192] width 208 height 26
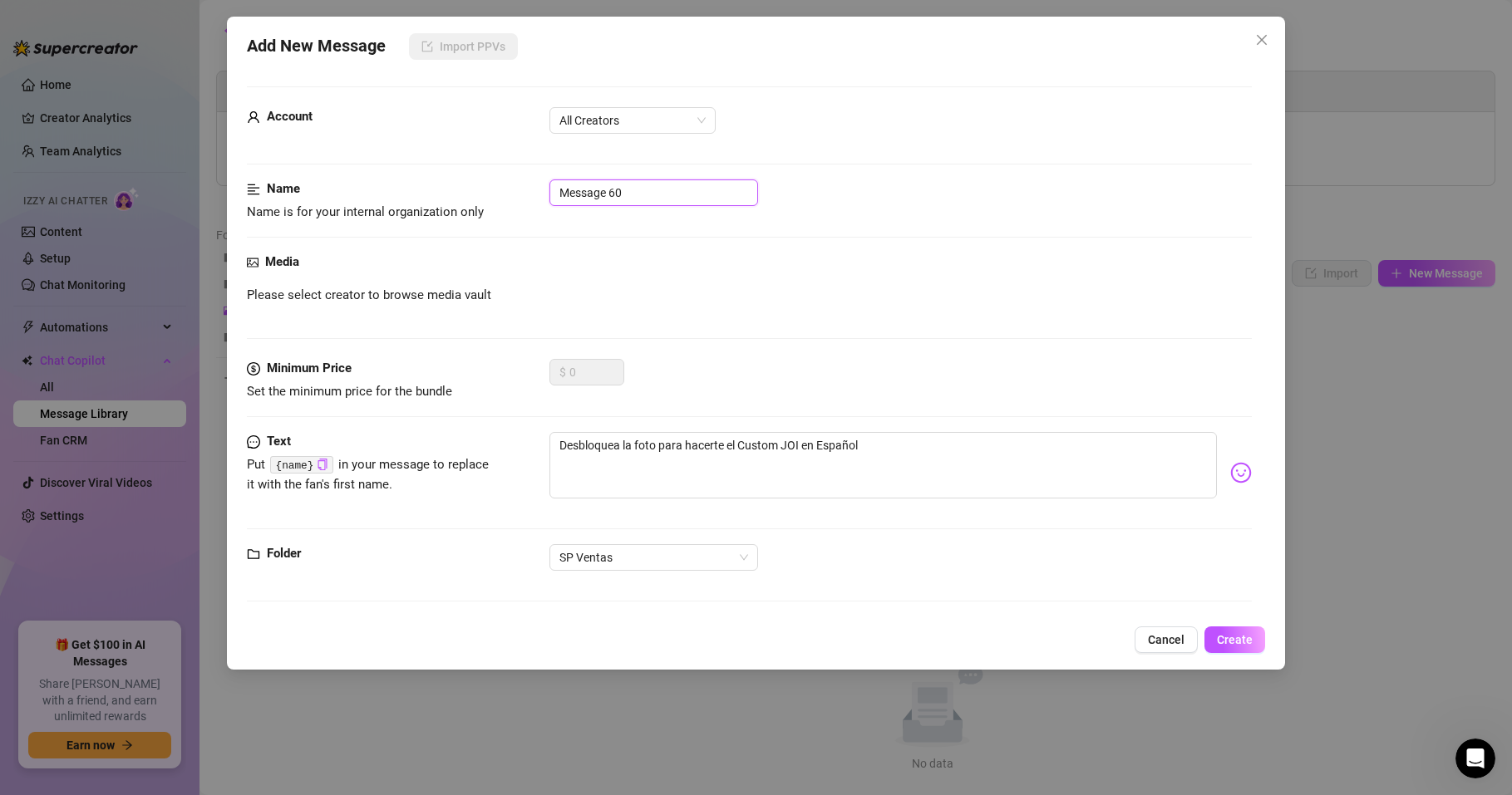
drag, startPoint x: 626, startPoint y: 192, endPoint x: 526, endPoint y: 192, distance: 100.0
click at [526, 192] on div "Name Name is for your internal organization only Message 60" at bounding box center [749, 200] width 1005 height 42
drag, startPoint x: 739, startPoint y: 444, endPoint x: 861, endPoint y: 442, distance: 122.0
click at [861, 442] on textarea "Desbloquea la foto para hacerte el Custom JOI en Español" at bounding box center [883, 465] width 668 height 66
click at [615, 191] on input "text" at bounding box center [653, 192] width 208 height 26
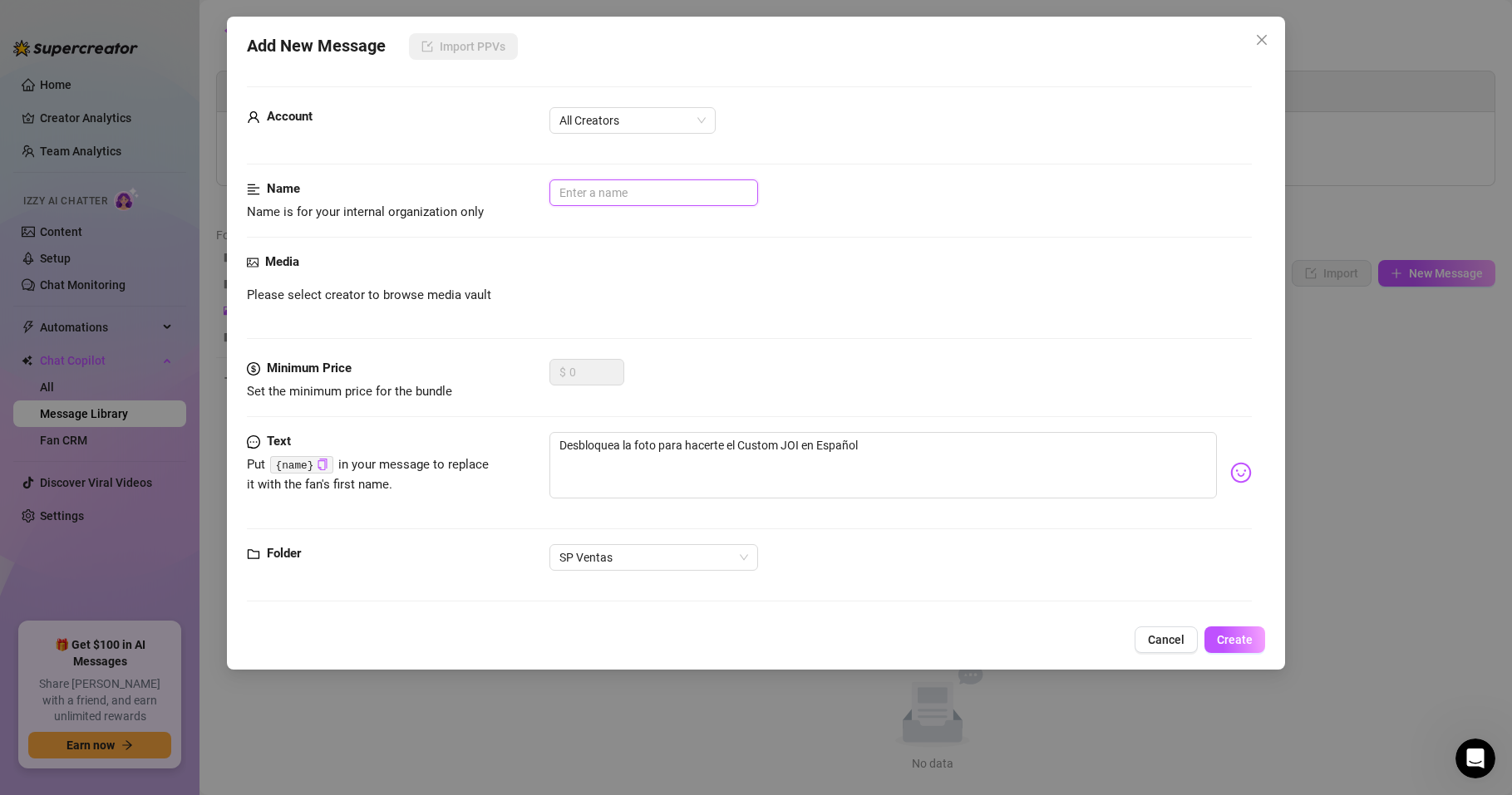
paste input "Custom JOI en Español"
type input "Custom JOI en Español"
click at [632, 276] on div "Media Please select creator to browse media vault" at bounding box center [749, 306] width 1005 height 107
click at [297, 291] on span "Please select creator to browse media vault" at bounding box center [369, 295] width 244 height 20
click at [453, 309] on div "Media Please select creator to browse media vault" at bounding box center [749, 306] width 1005 height 107
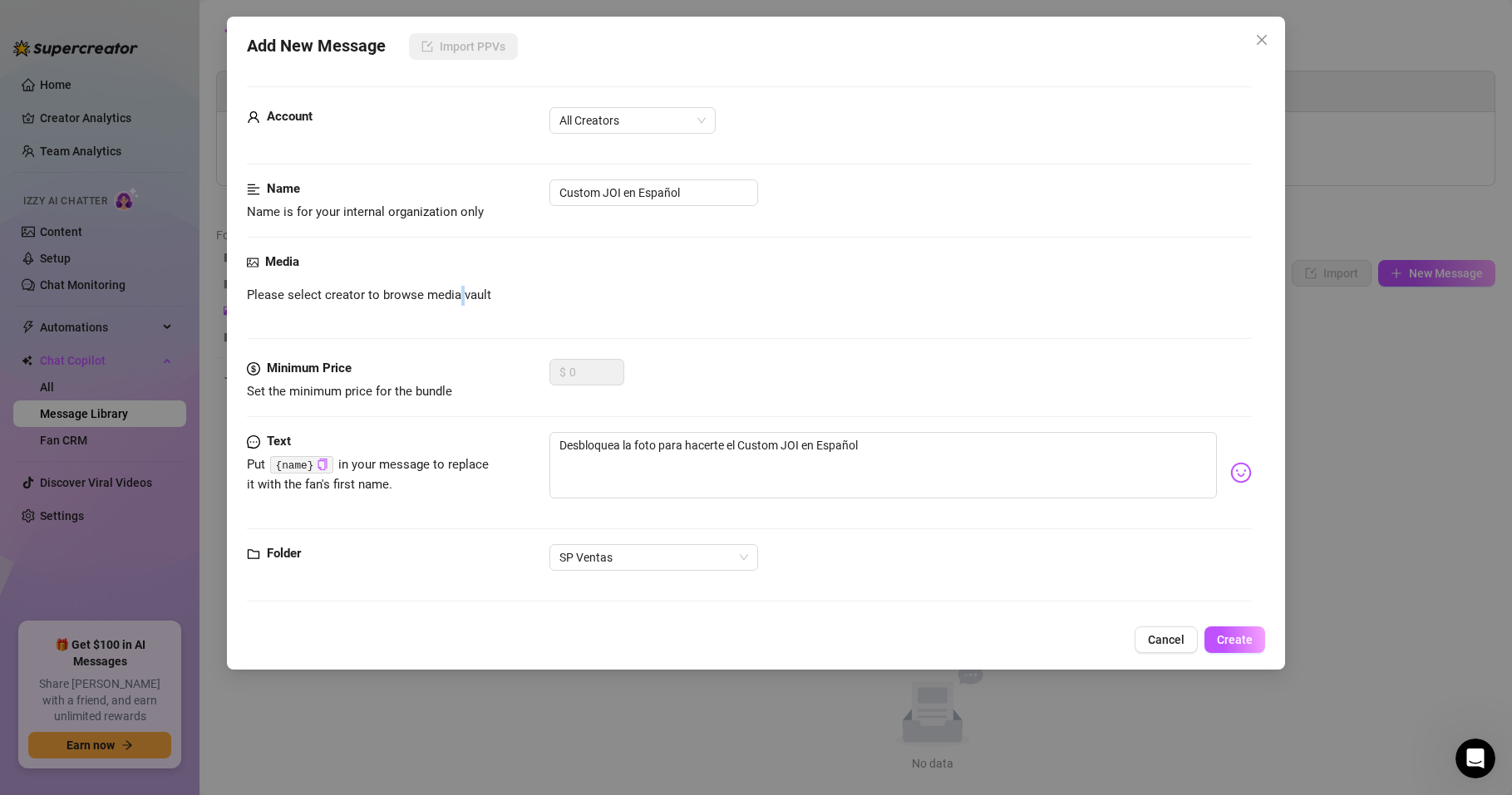
click at [458, 299] on span "Please select creator to browse media vault" at bounding box center [369, 295] width 244 height 20
click at [351, 315] on div "Media Please select creator to browse media vault" at bounding box center [749, 306] width 1005 height 107
click at [646, 118] on span "All Creators" at bounding box center [632, 121] width 146 height 25
click at [640, 174] on div "Alexa (@alexatomasx)" at bounding box center [633, 180] width 140 height 18
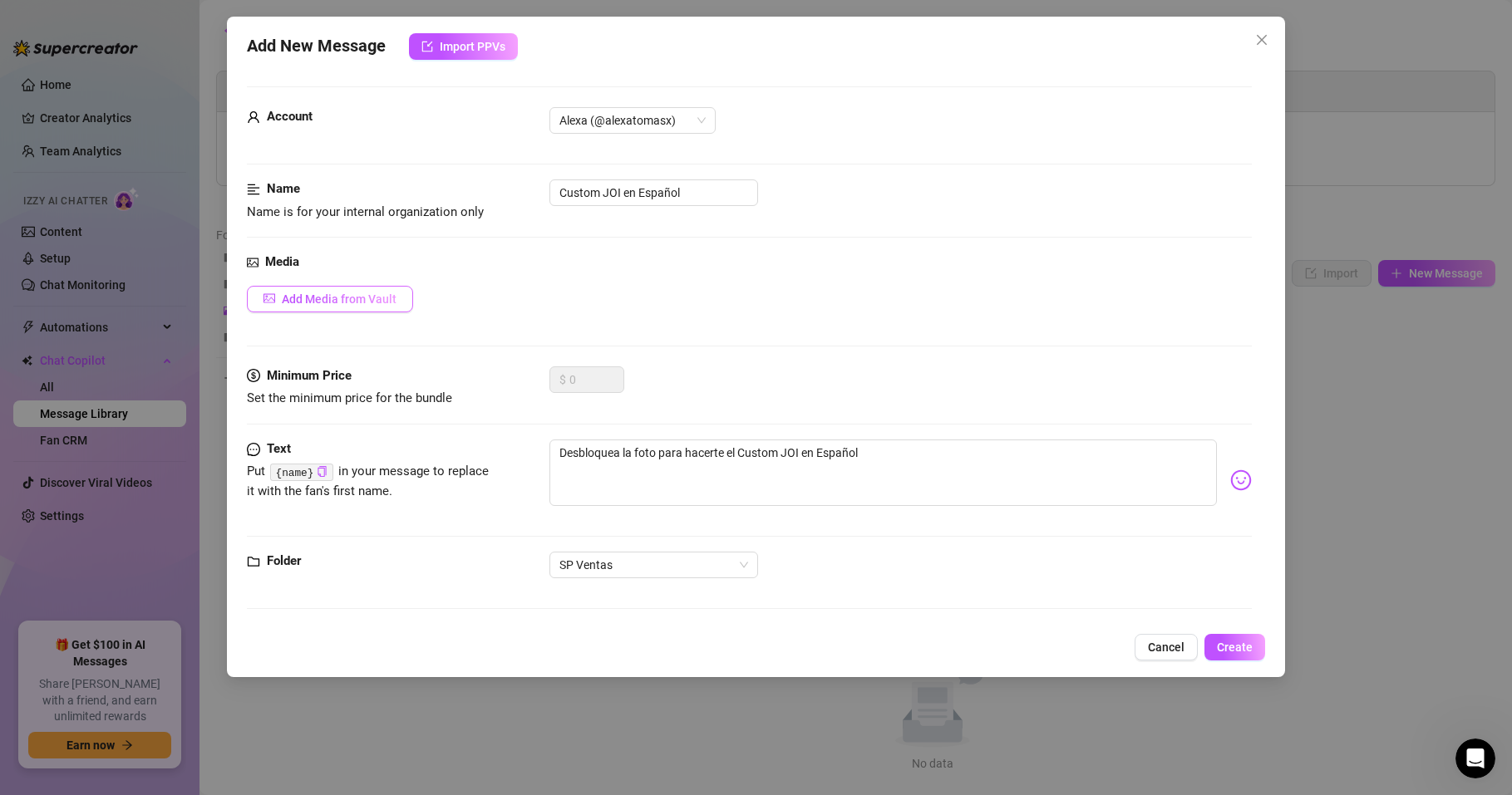
click at [353, 298] on span "Add Media from Vault" at bounding box center [340, 299] width 115 height 13
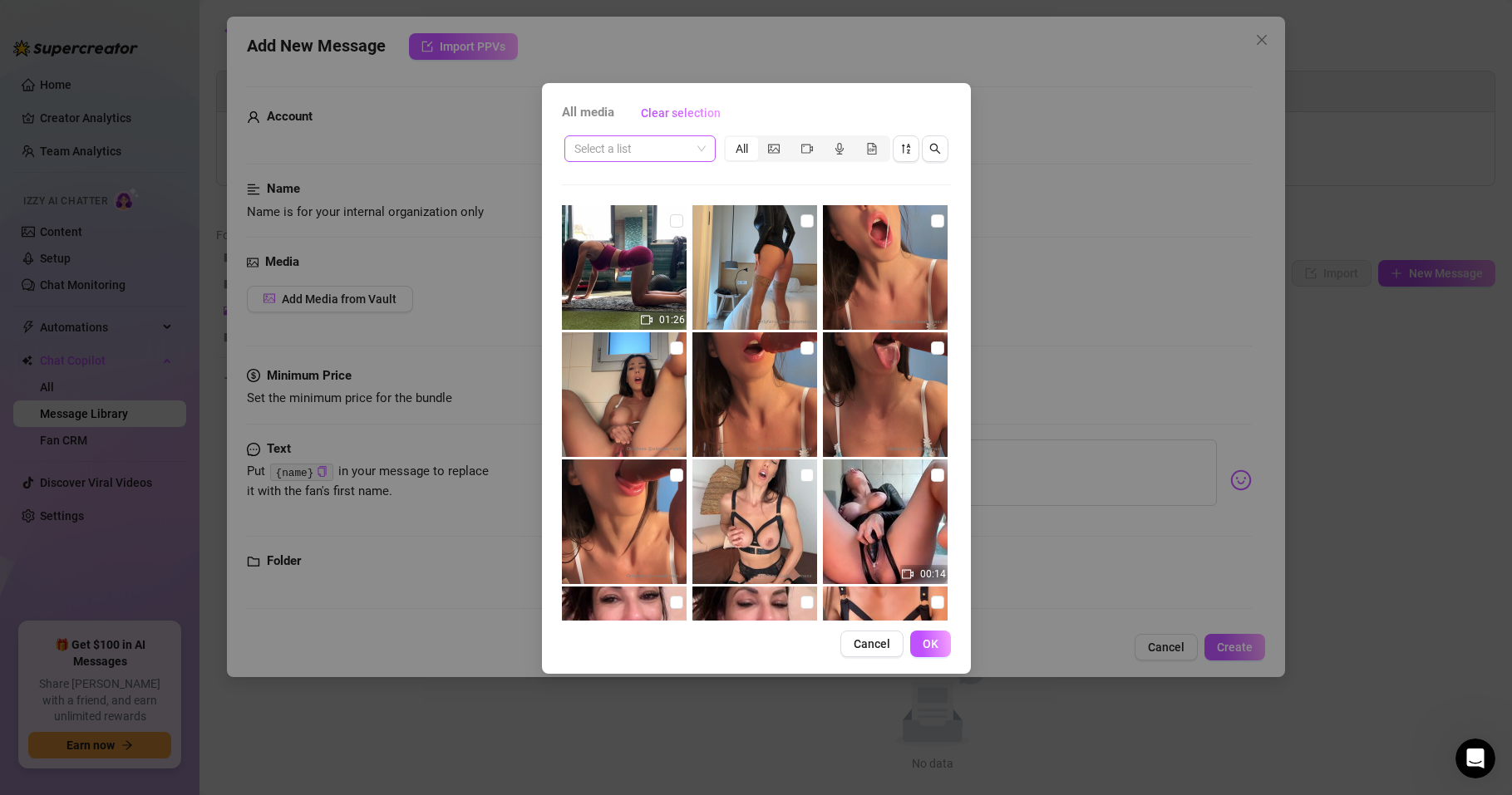
click at [634, 153] on input "search" at bounding box center [632, 149] width 116 height 25
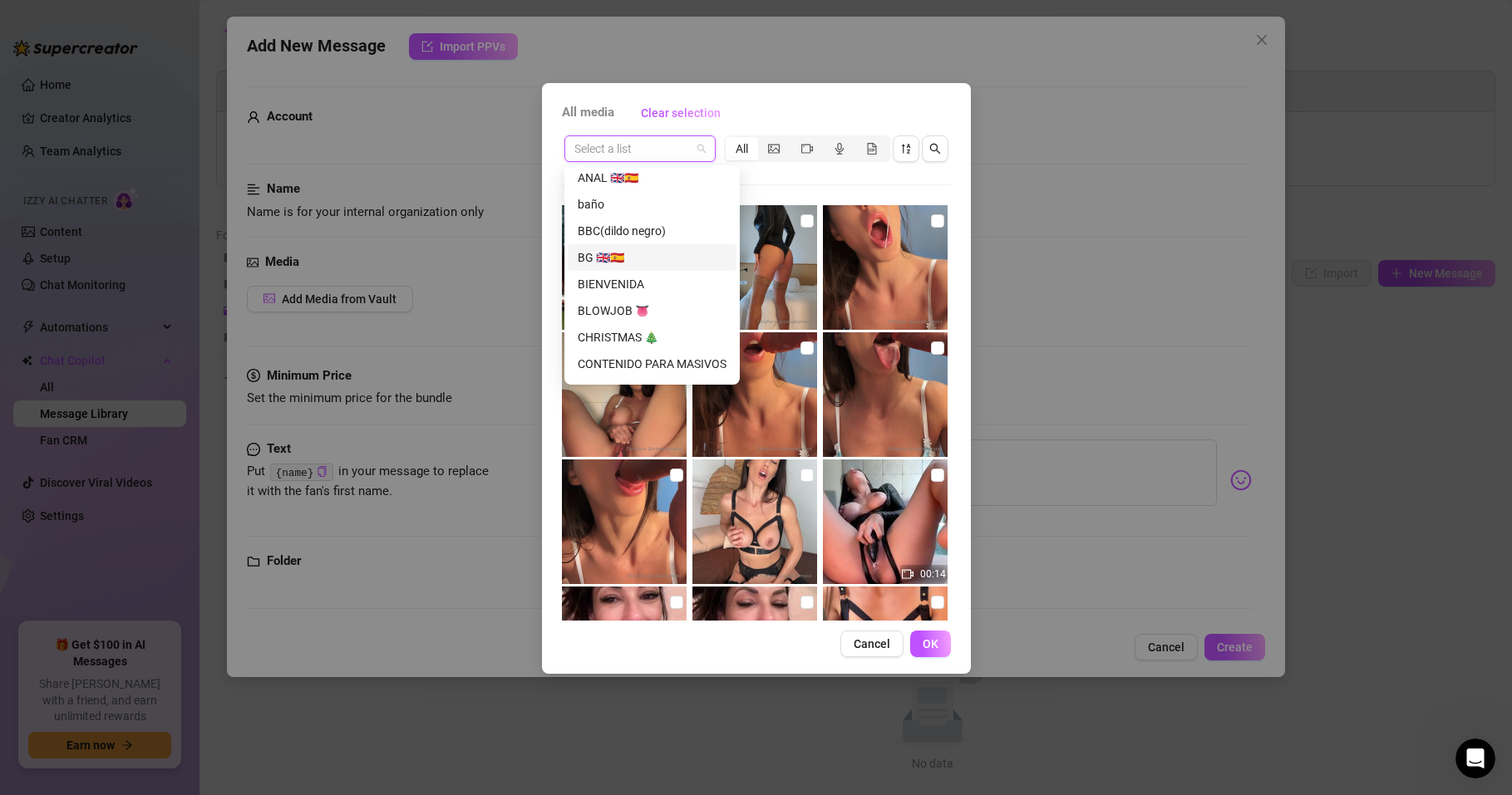
scroll to position [53, 0]
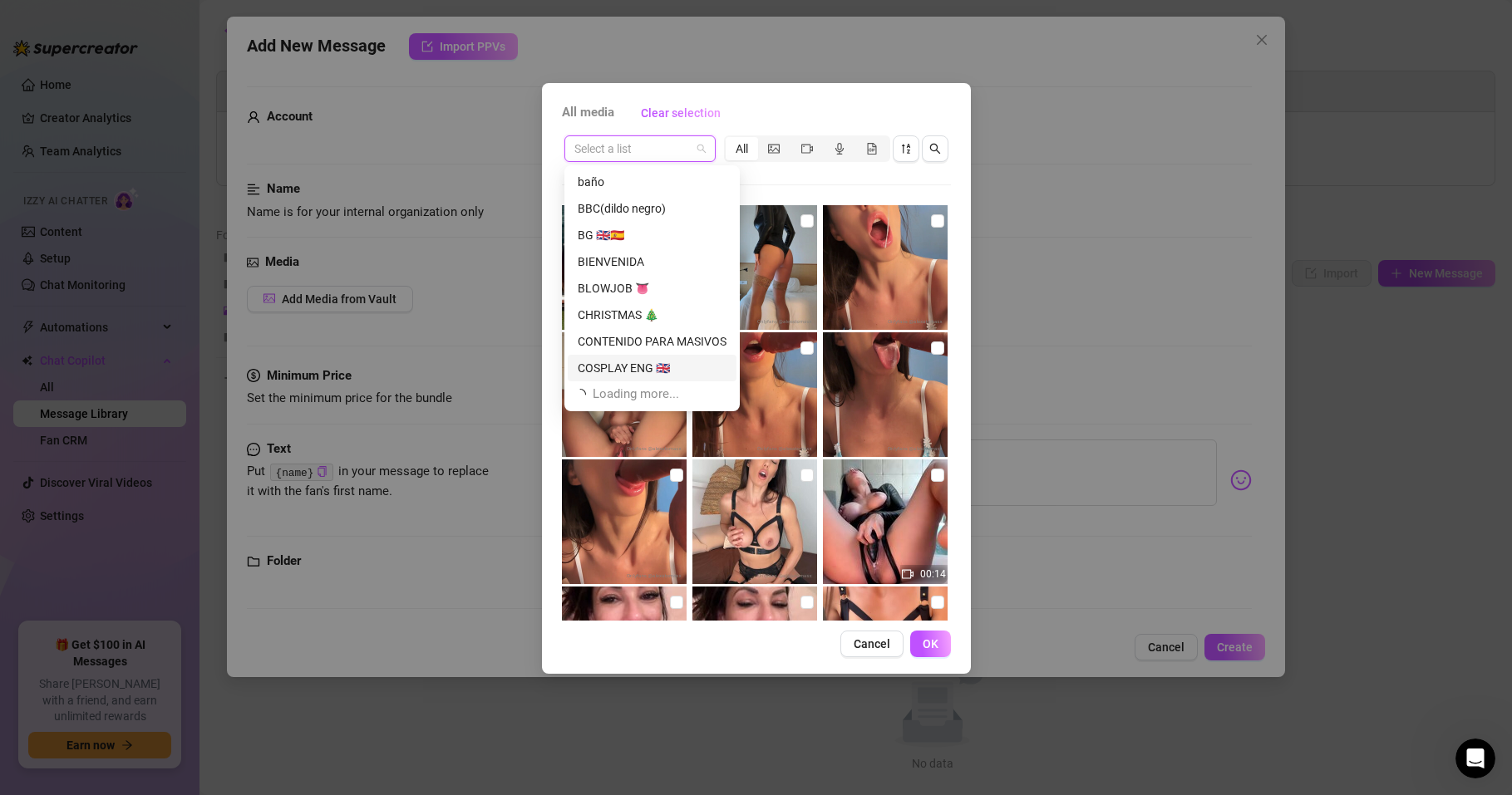
click at [933, 636] on button "OK" at bounding box center [930, 644] width 41 height 26
